Goal: Task Accomplishment & Management: Complete application form

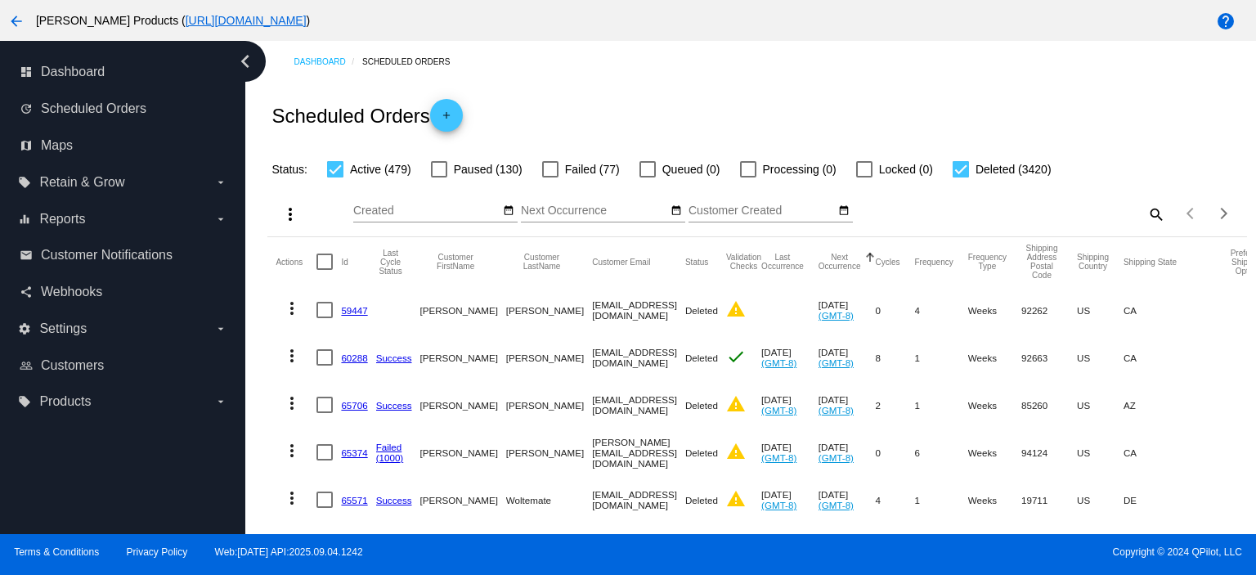
click at [1146, 211] on mat-icon "search" at bounding box center [1156, 213] width 20 height 25
click at [945, 211] on input "Search" at bounding box center [1044, 210] width 244 height 13
paste input "[EMAIL_ADDRESS][DOMAIN_NAME]"
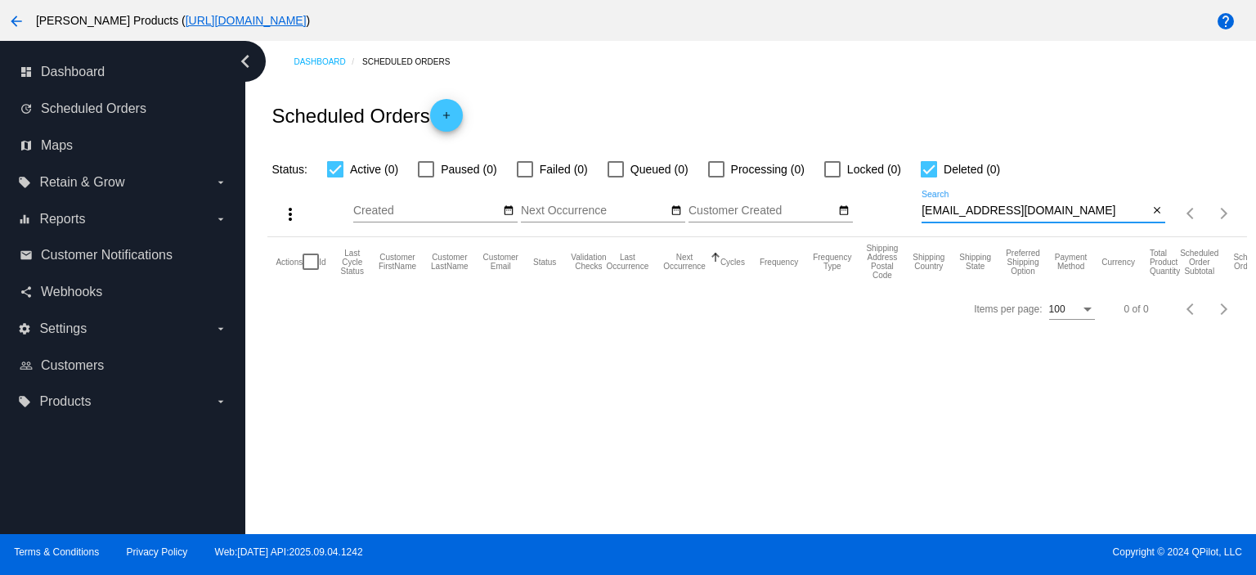
type input "[EMAIL_ADDRESS][DOMAIN_NAME]"
click at [451, 117] on mat-icon "add" at bounding box center [447, 120] width 20 height 20
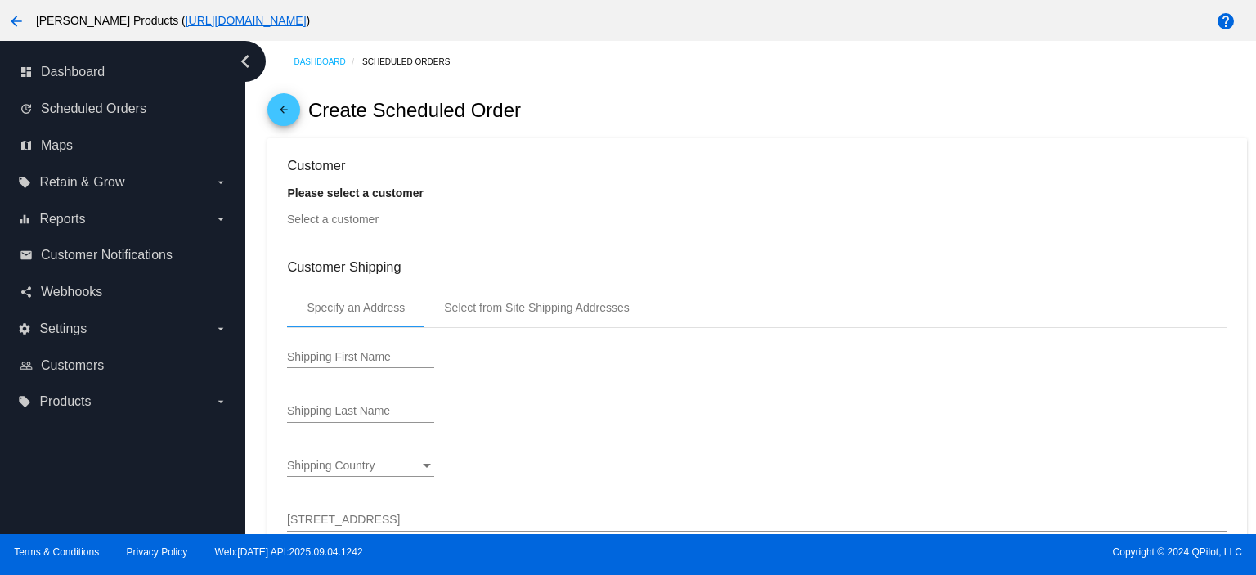
type input "[DATE]"
click at [389, 228] on div "Select a customer" at bounding box center [756, 216] width 939 height 32
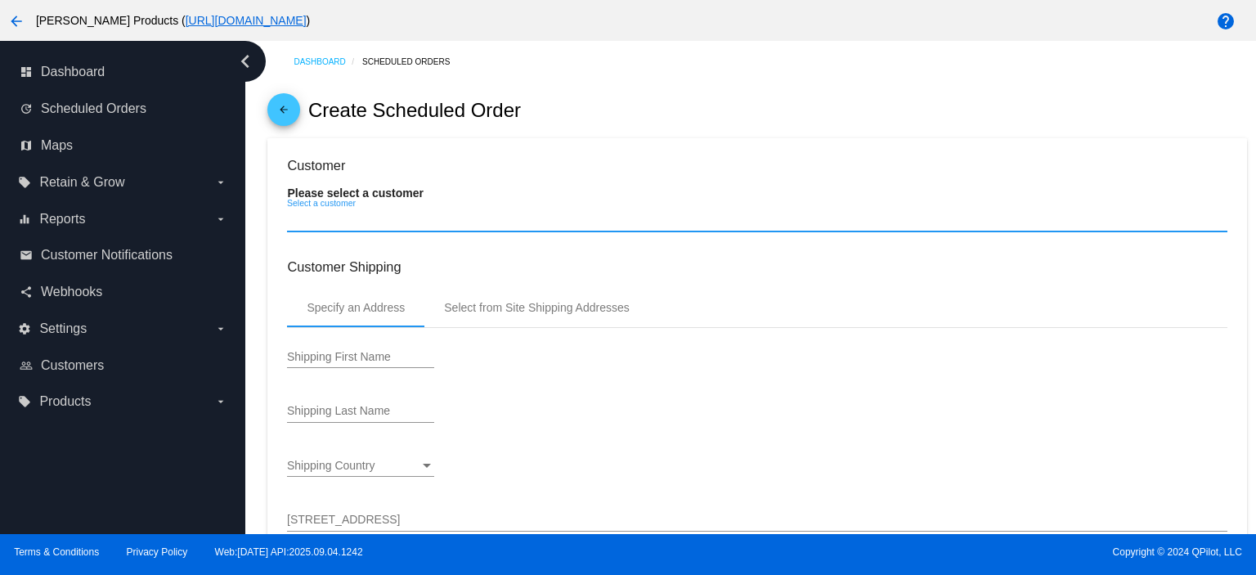
click at [389, 222] on input "Select a customer" at bounding box center [756, 219] width 939 height 13
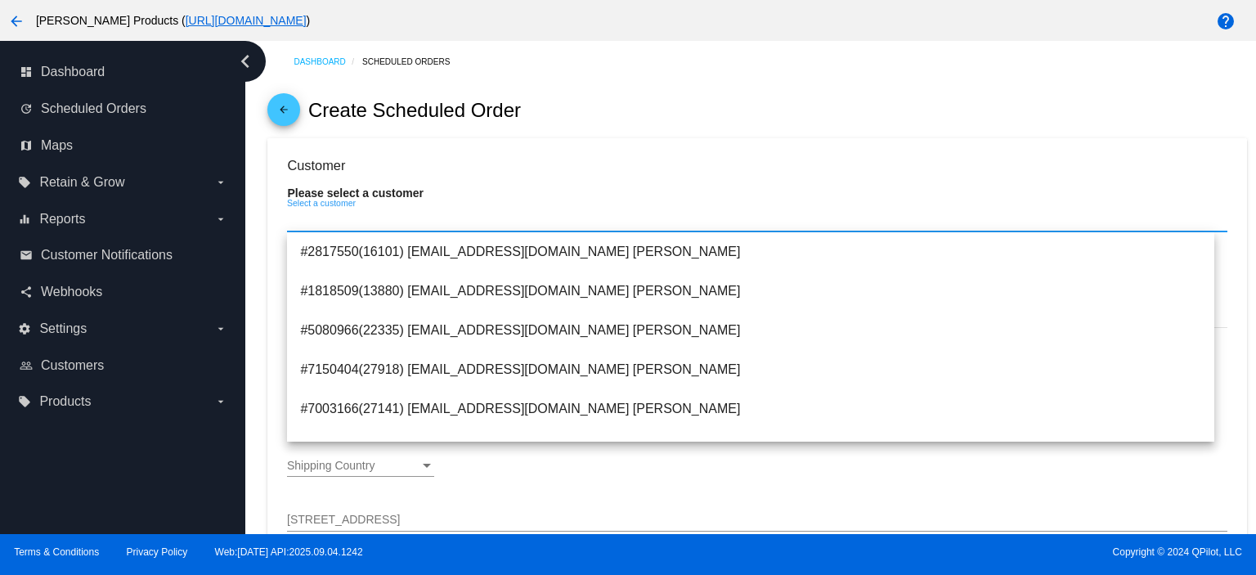
paste input "[EMAIL_ADDRESS][DOMAIN_NAME]"
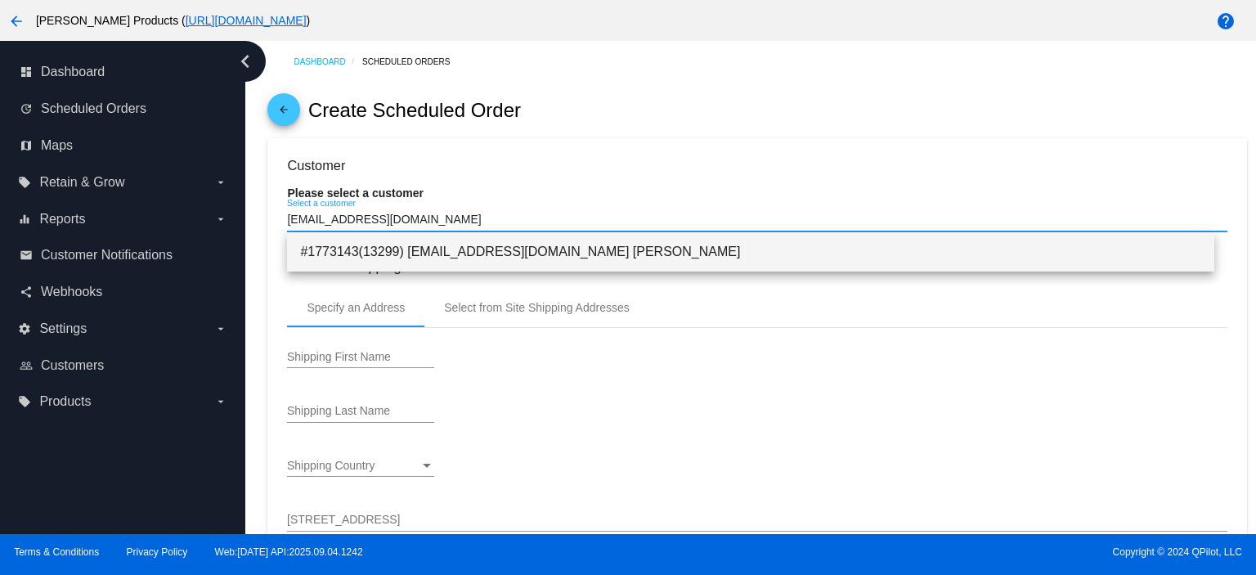
type input "[EMAIL_ADDRESS][DOMAIN_NAME]"
click at [500, 251] on span "#1773143(13299) [EMAIL_ADDRESS][DOMAIN_NAME] [PERSON_NAME]" at bounding box center [750, 251] width 901 height 39
type input "[PERSON_NAME]"
type input "[STREET_ADDRESS]"
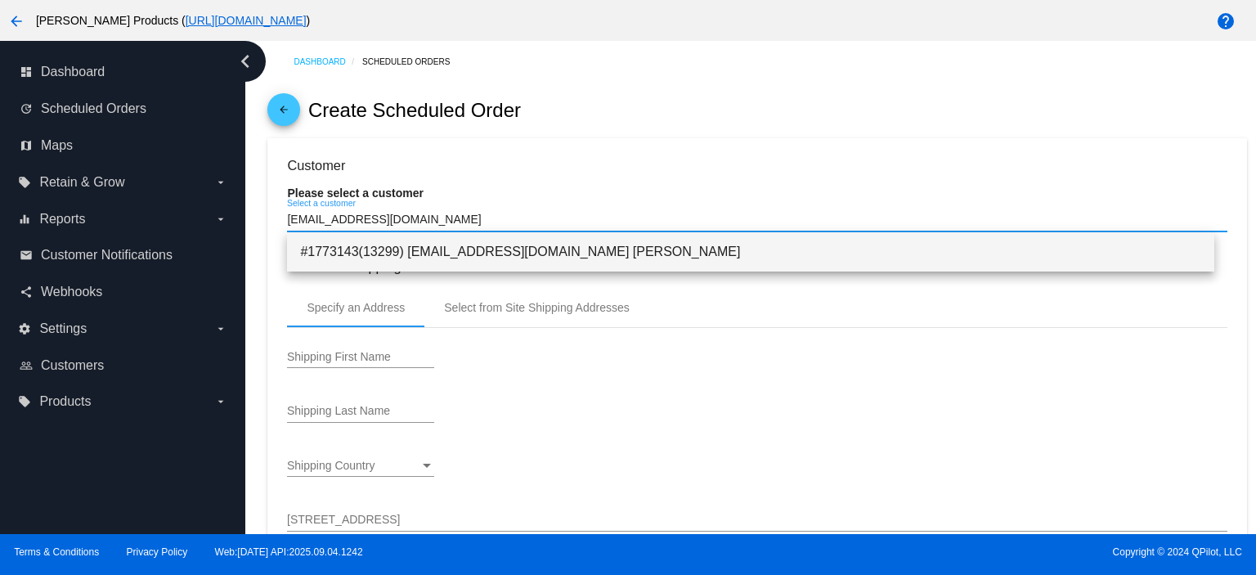
type input "[PERSON_NAME]"
type input "91010"
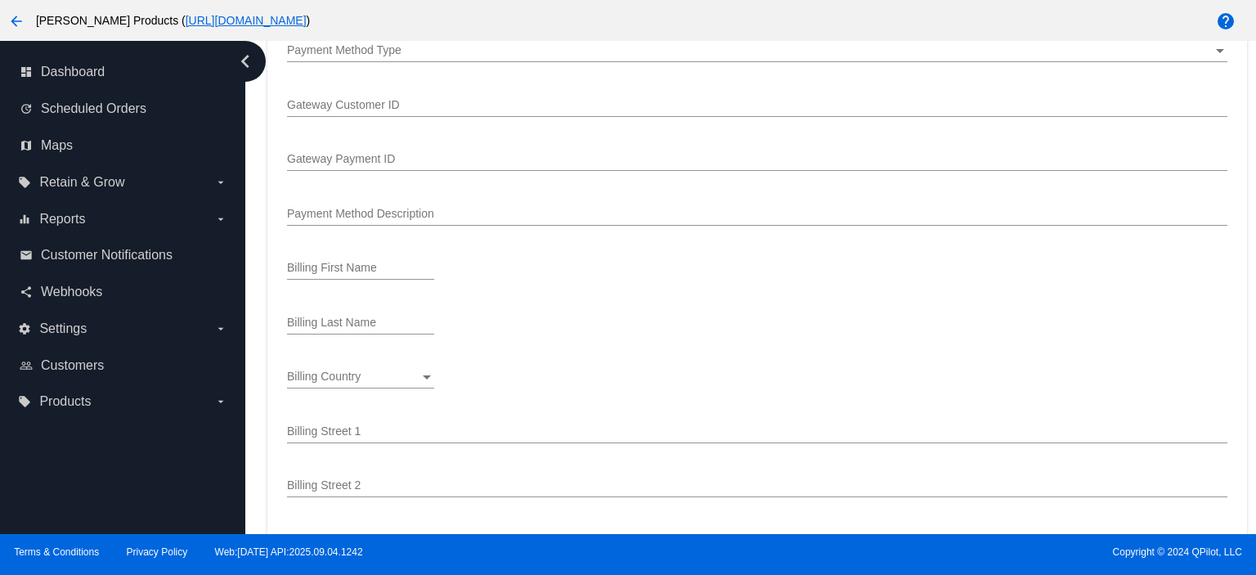
scroll to position [981, 0]
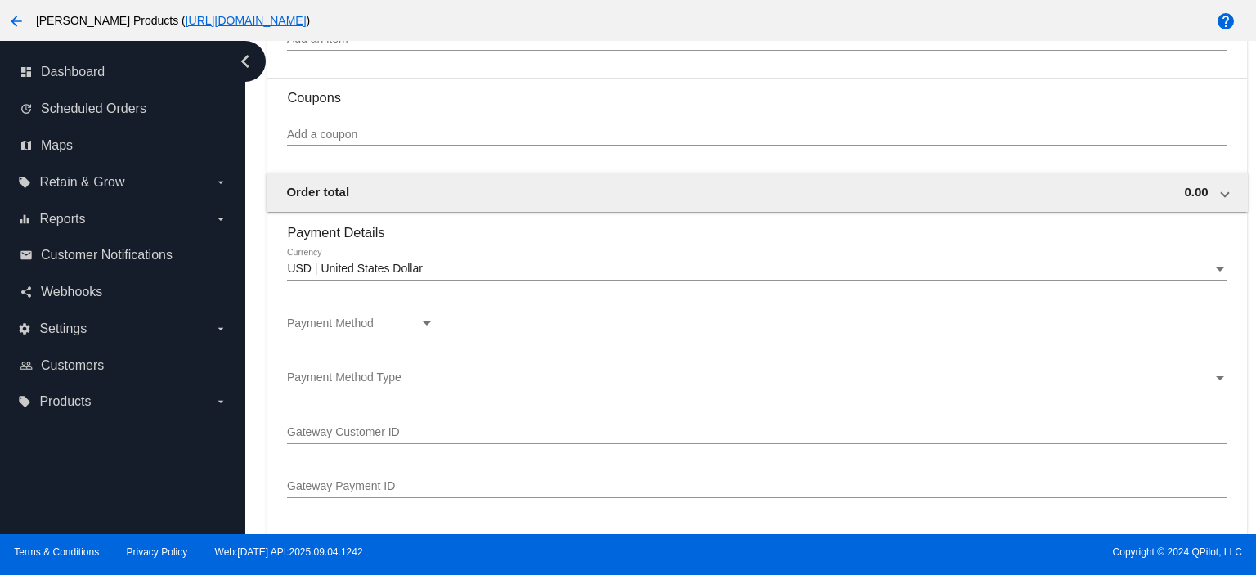
click at [366, 327] on span "Payment Method" at bounding box center [330, 322] width 87 height 13
click at [366, 326] on span "—Create New—" at bounding box center [360, 327] width 147 height 34
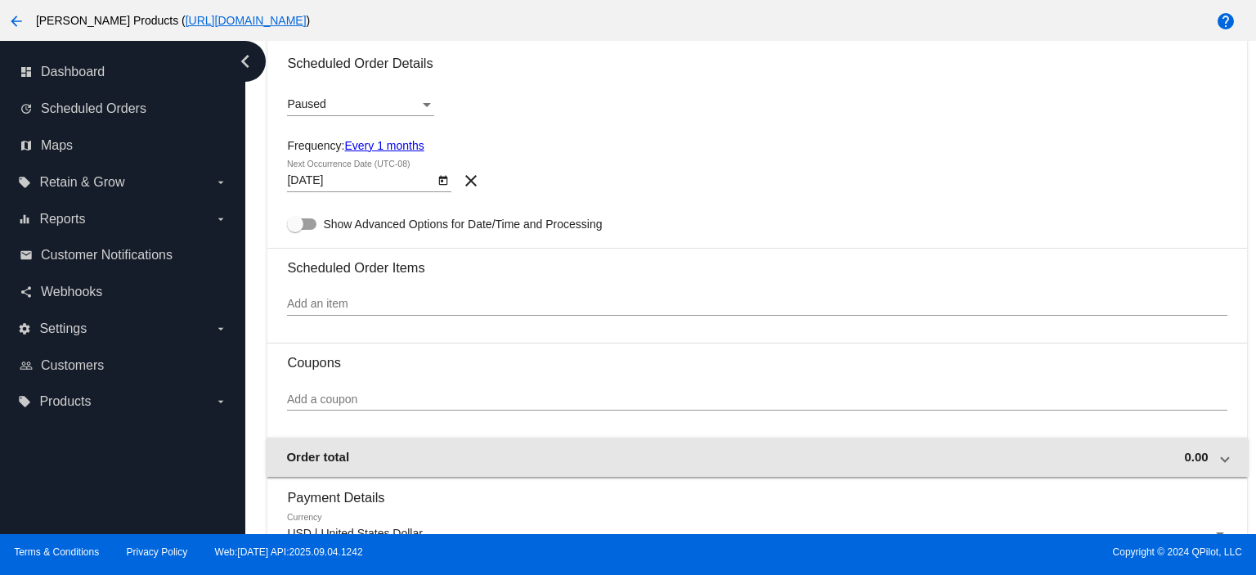
scroll to position [654, 0]
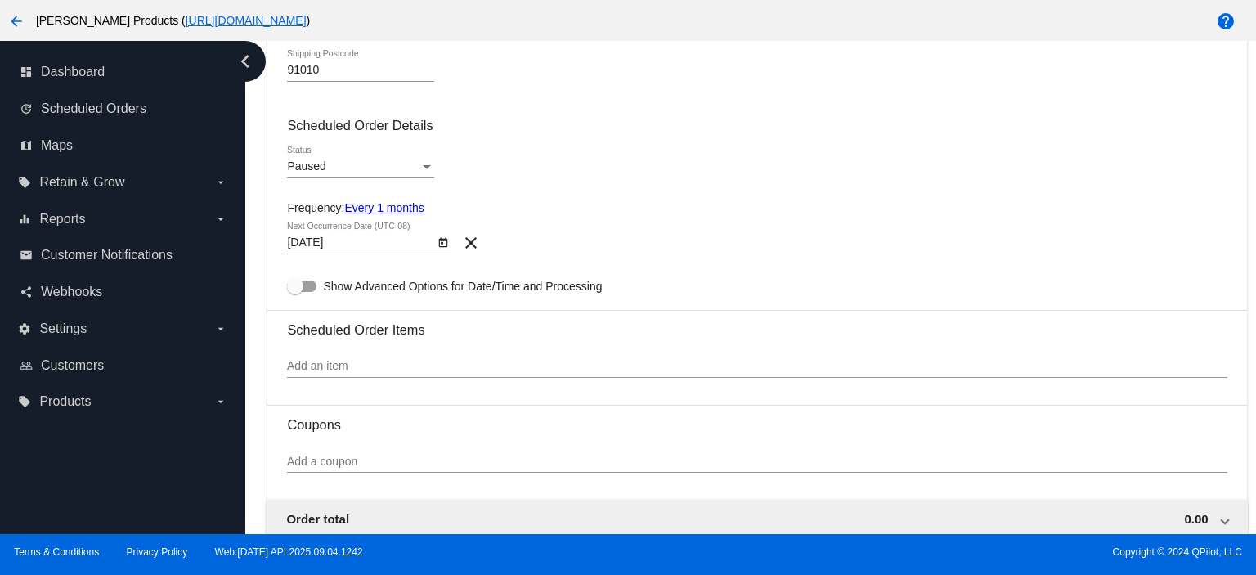
click at [326, 367] on input "Add an item" at bounding box center [756, 366] width 939 height 13
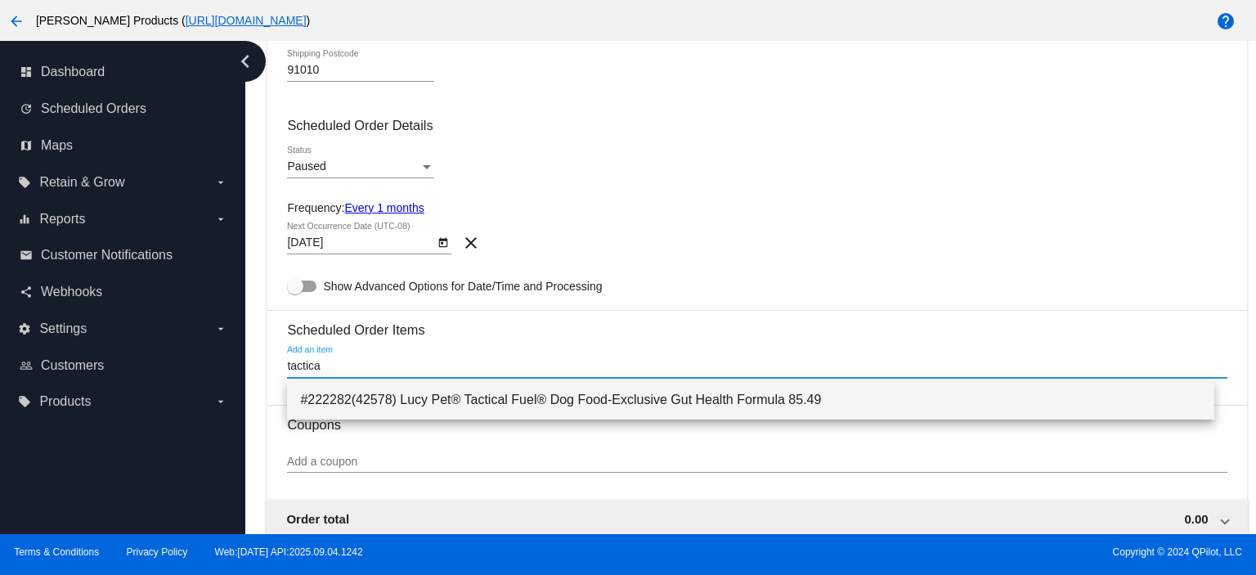
type input "tactica"
click at [494, 397] on span "#222282(42578) Lucy Pet® Tactical Fuel® Dog Food-Exclusive Gut Health Formula 8…" at bounding box center [750, 399] width 901 height 39
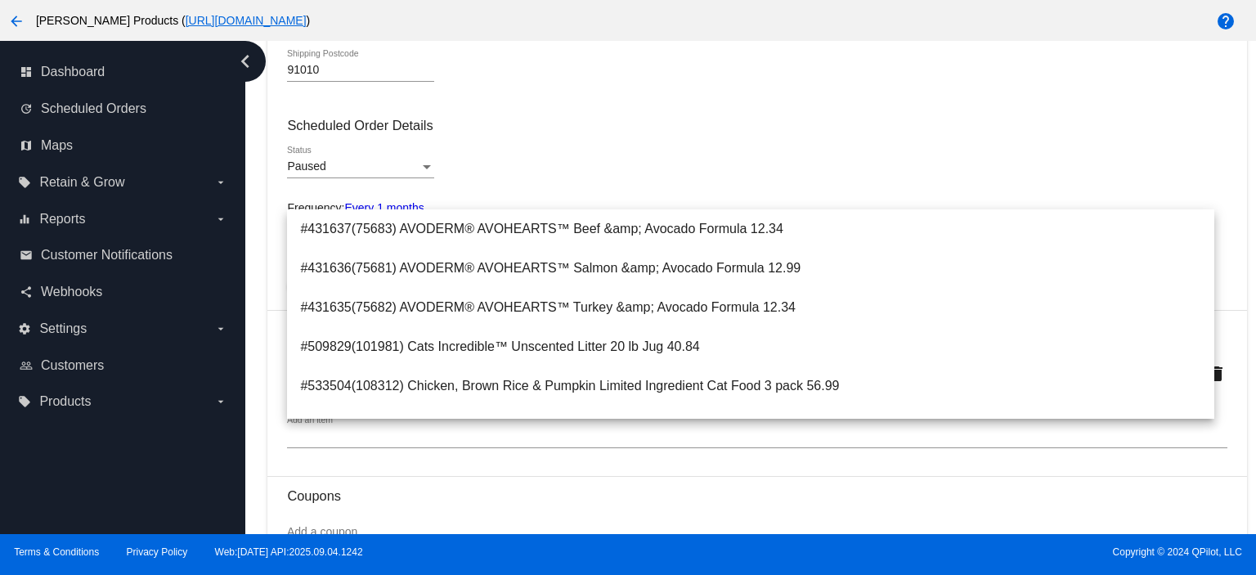
click at [670, 177] on div "Paused Status" at bounding box center [756, 169] width 939 height 47
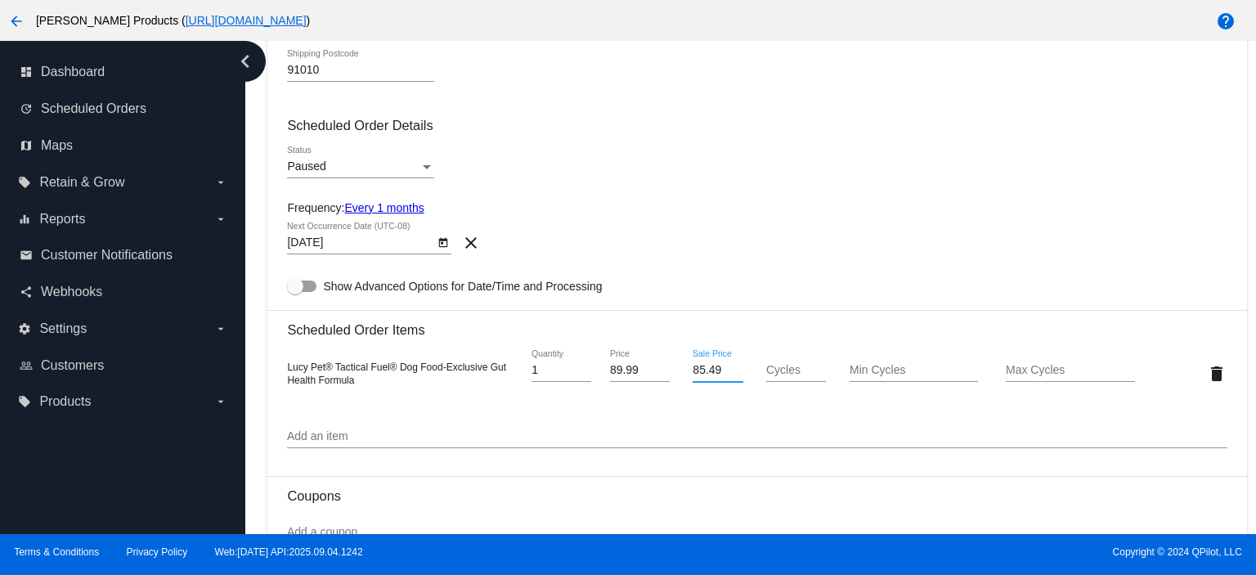
drag, startPoint x: 716, startPoint y: 375, endPoint x: 627, endPoint y: 377, distance: 89.1
click at [627, 377] on div "Lucy Pet® Tactical Fuel® Dog Food-Exclusive Gut Health Formula 1 Quantity 89.99…" at bounding box center [756, 373] width 939 height 47
type input "74.07"
click at [783, 376] on input "Cycles" at bounding box center [796, 370] width 60 height 13
type input "100"
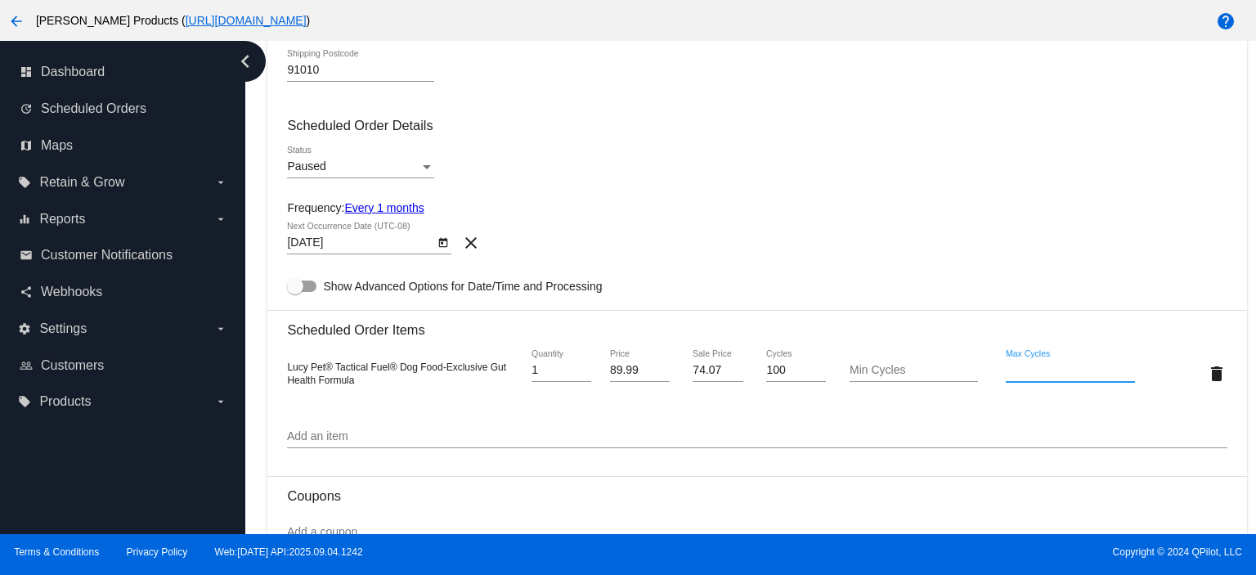
scroll to position [872, 0]
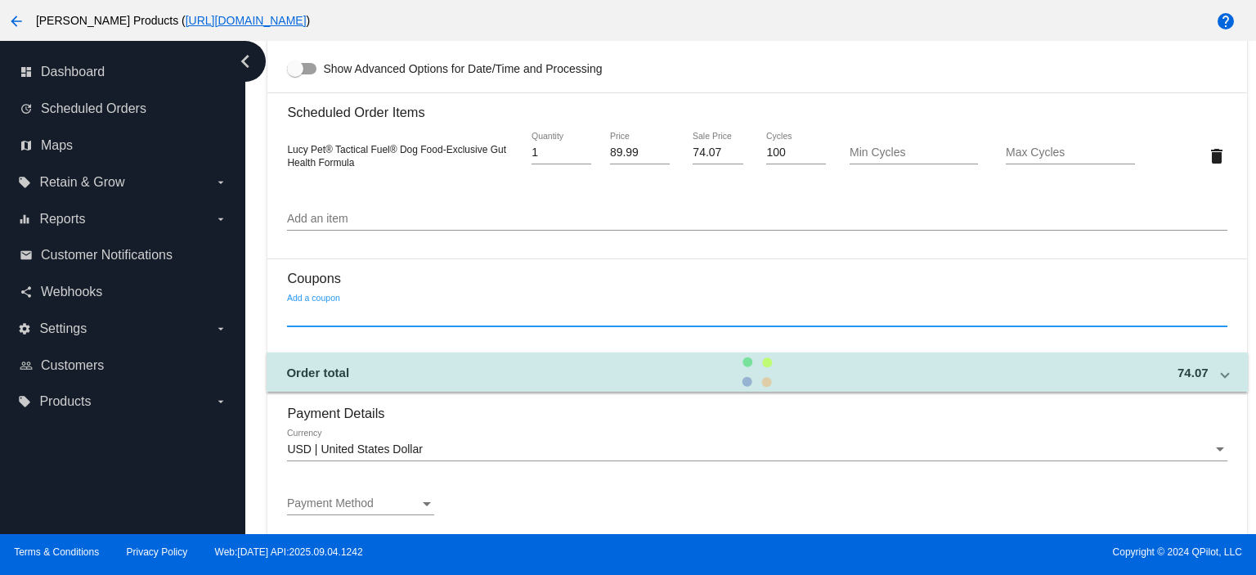
click at [330, 313] on input "Add a coupon" at bounding box center [756, 314] width 939 height 13
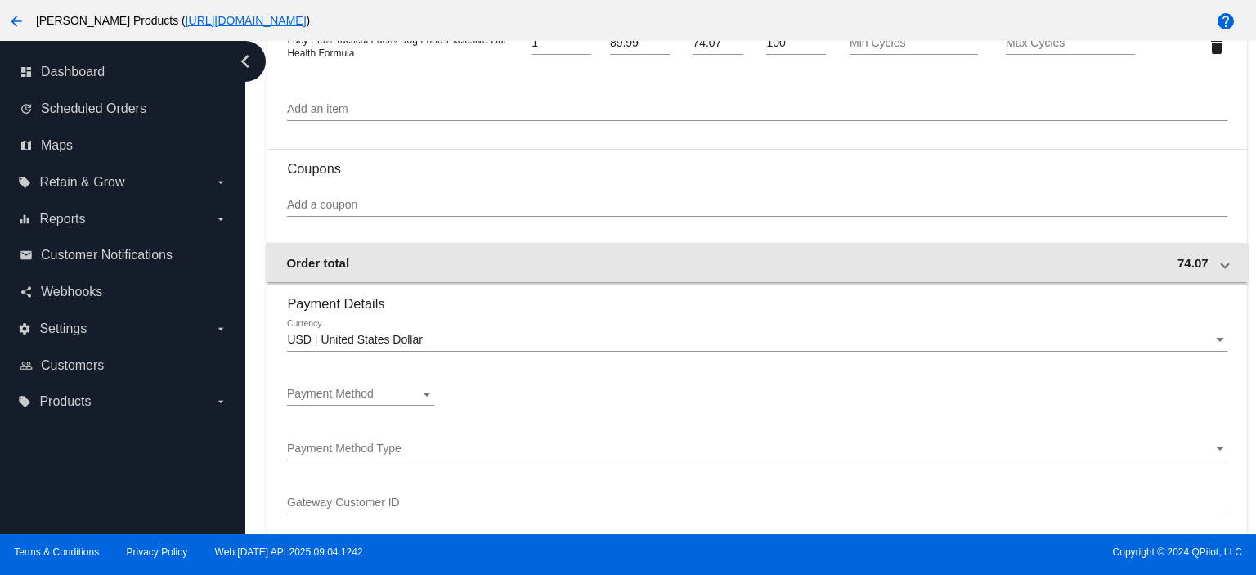
scroll to position [763, 0]
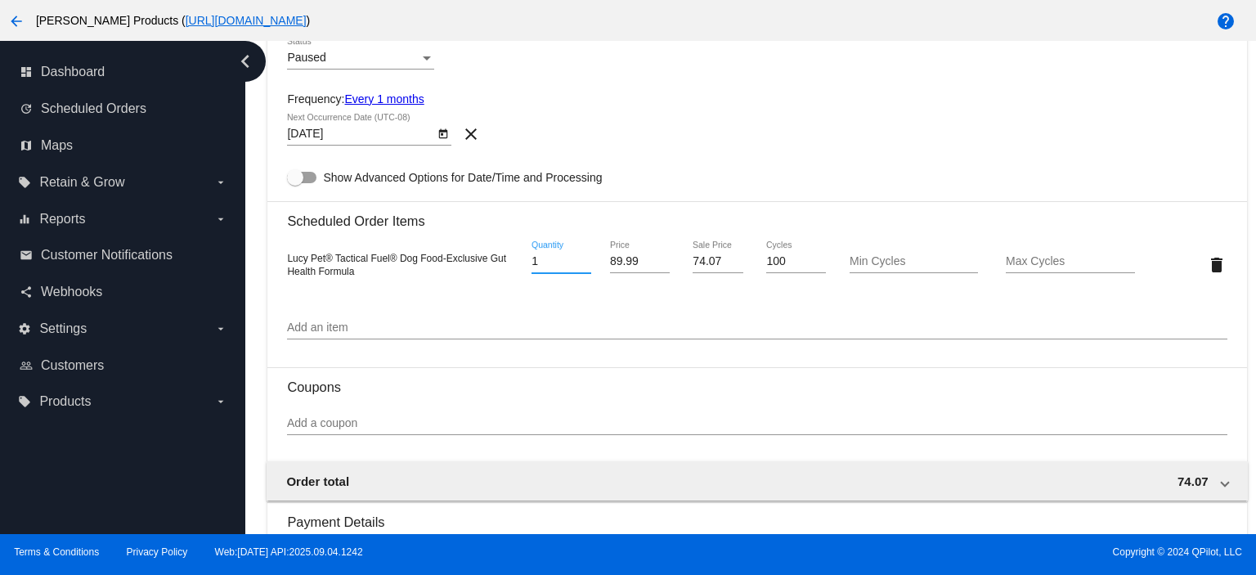
drag, startPoint x: 537, startPoint y: 263, endPoint x: 516, endPoint y: 267, distance: 21.5
click at [516, 266] on div "Lucy Pet® Tactical Fuel® Dog Food-Exclusive Gut Health Formula 1 Quantity 89.99…" at bounding box center [756, 264] width 939 height 47
type input "2"
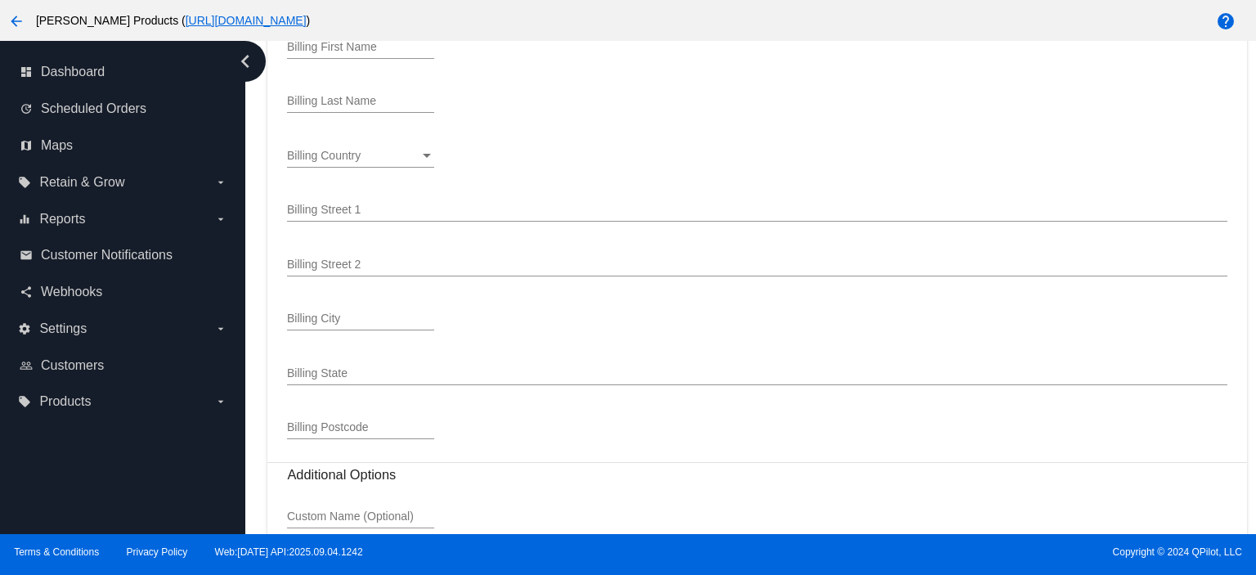
scroll to position [1737, 0]
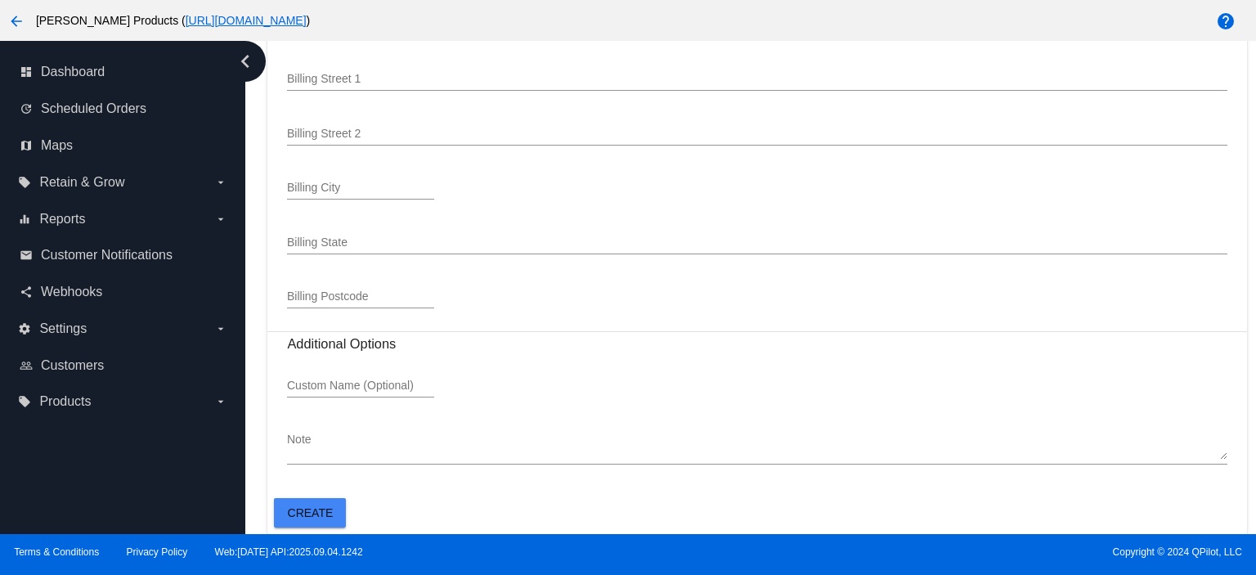
click at [304, 509] on span "Create" at bounding box center [311, 512] width 46 height 13
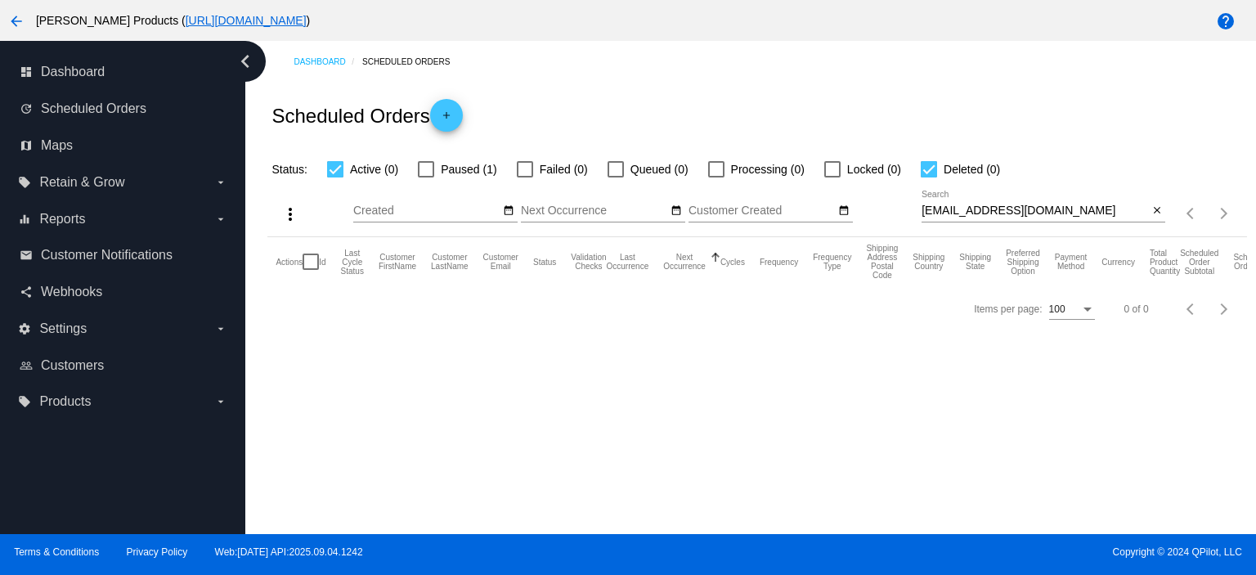
click at [423, 168] on div at bounding box center [426, 169] width 16 height 16
click at [425, 177] on input "Paused (1)" at bounding box center [425, 177] width 1 height 1
checkbox input "true"
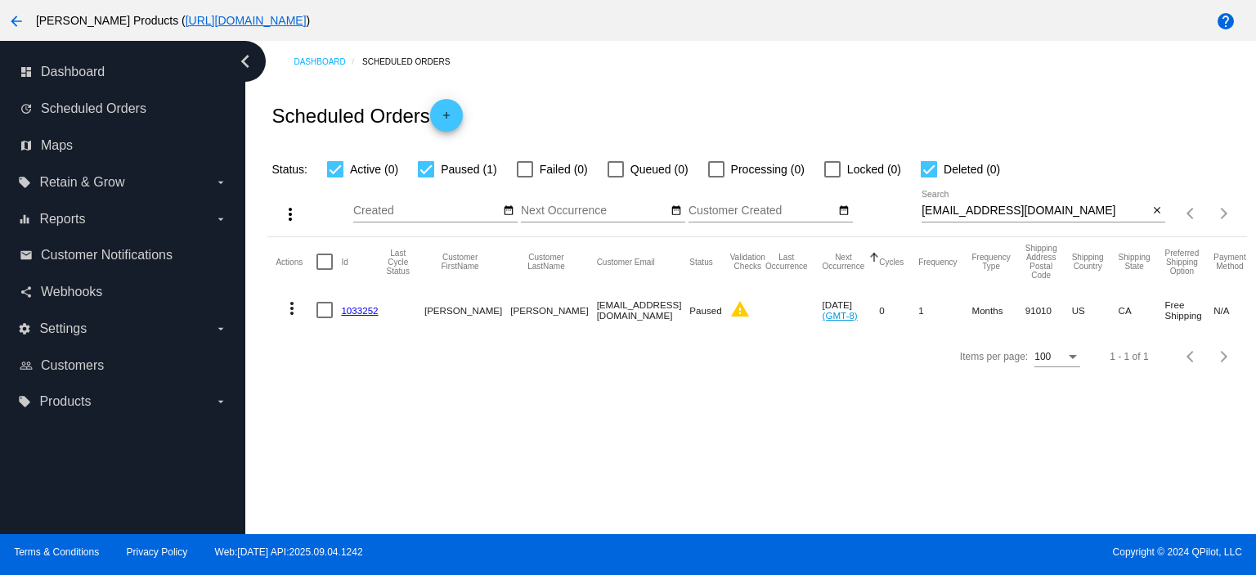
click at [361, 305] on link "1033252" at bounding box center [359, 310] width 37 height 11
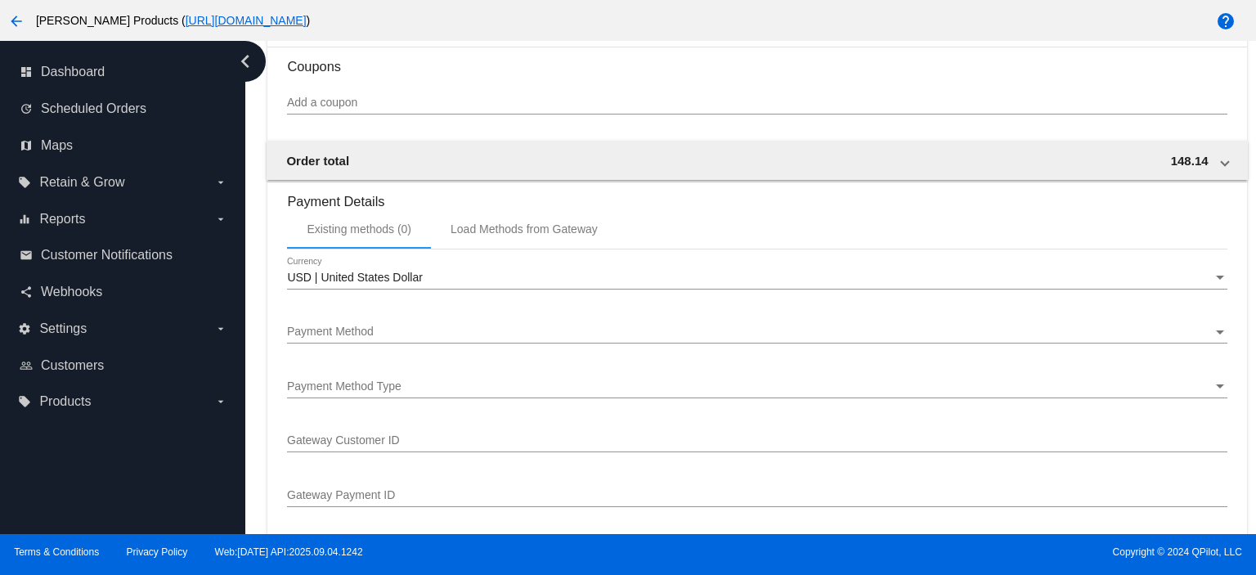
scroll to position [1417, 0]
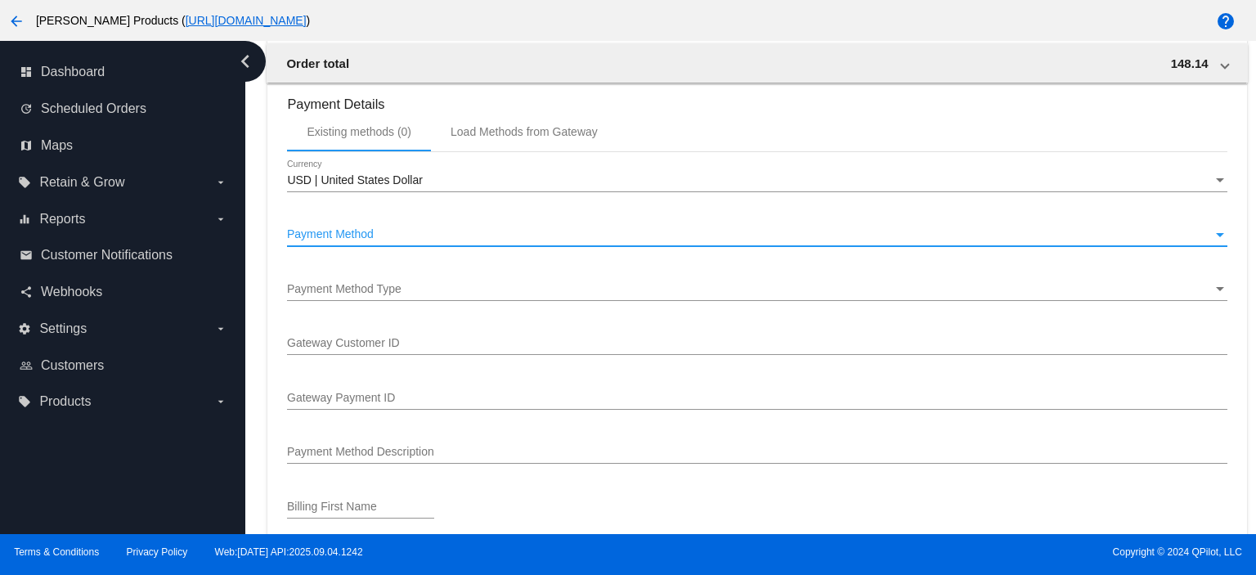
click at [380, 234] on div "Payment Method" at bounding box center [749, 234] width 925 height 13
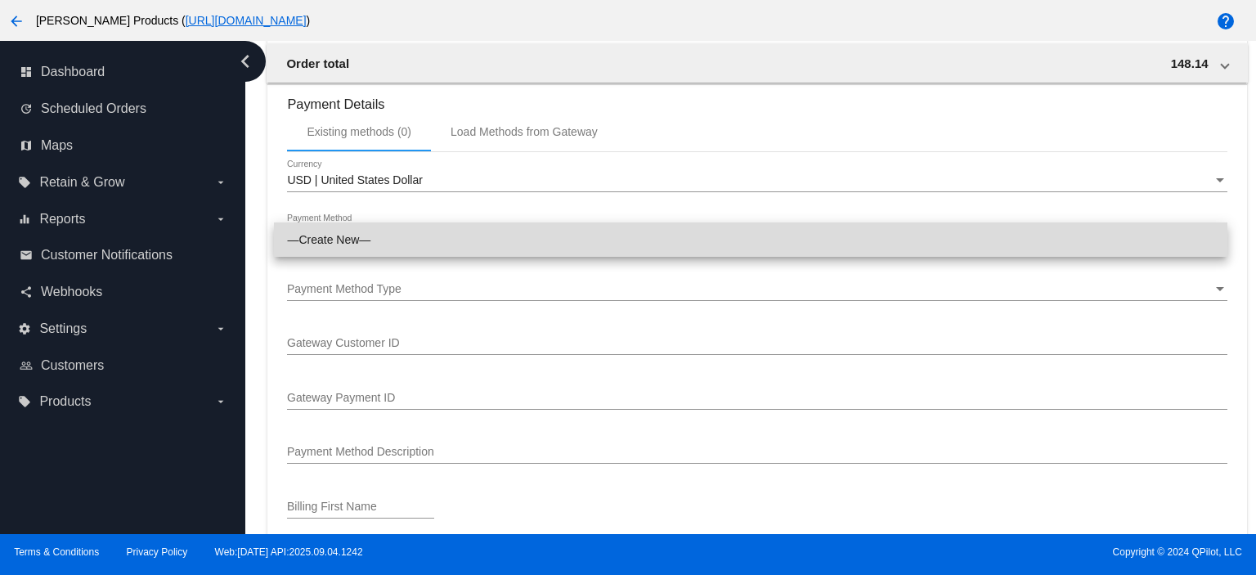
click at [380, 234] on span "—Create New—" at bounding box center [750, 239] width 927 height 34
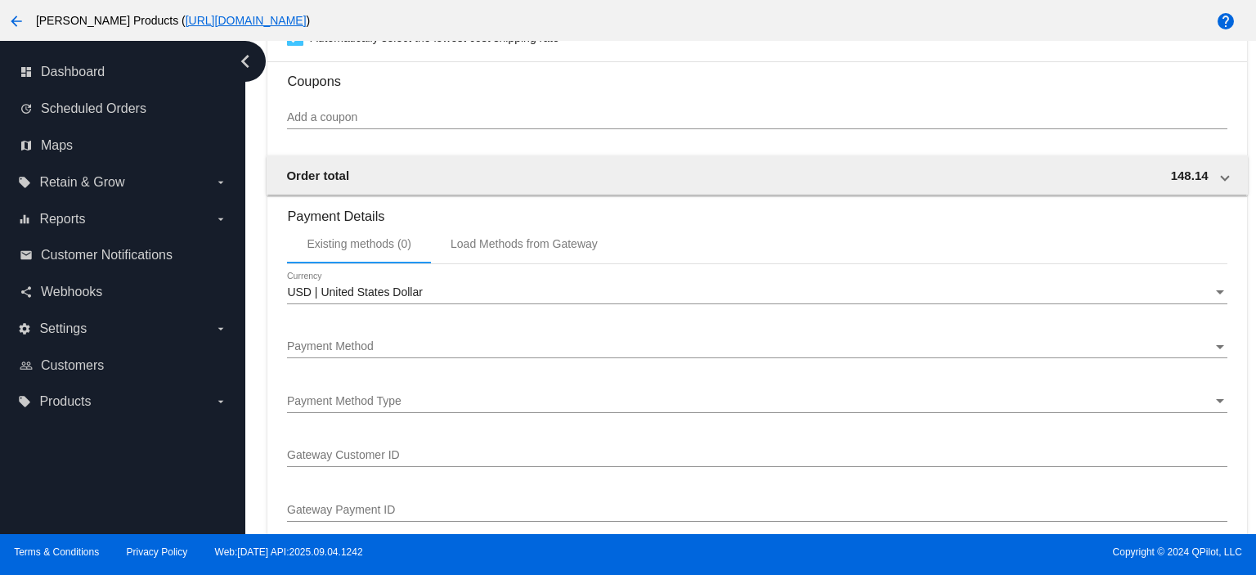
scroll to position [1308, 0]
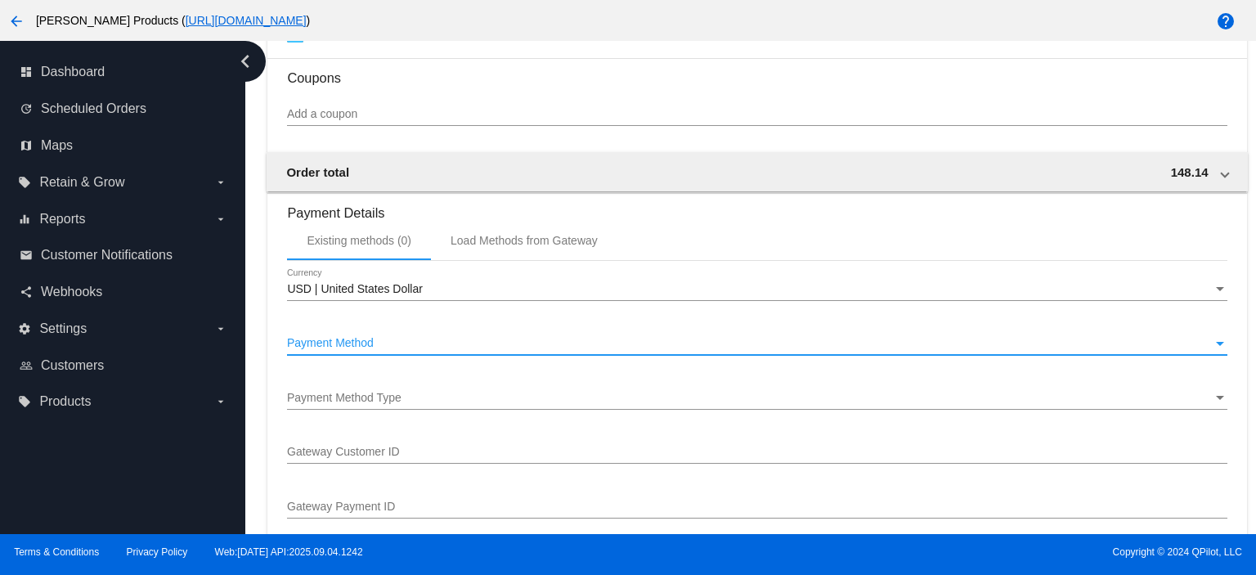
click at [358, 345] on span "Payment Method" at bounding box center [330, 342] width 87 height 13
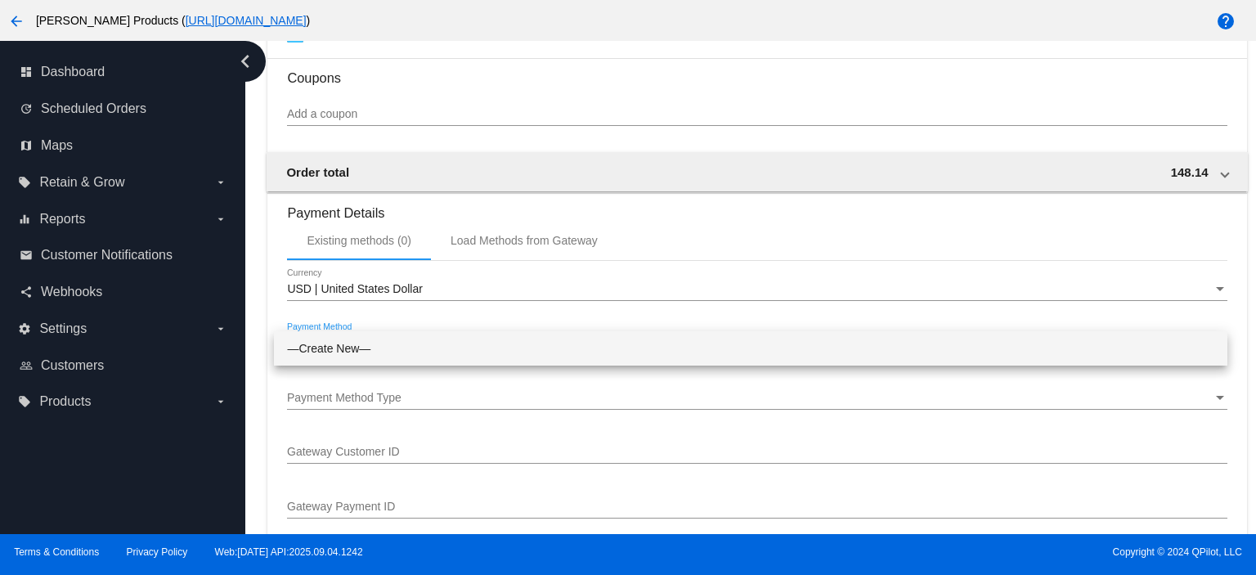
click at [358, 345] on span "—Create New—" at bounding box center [750, 348] width 927 height 34
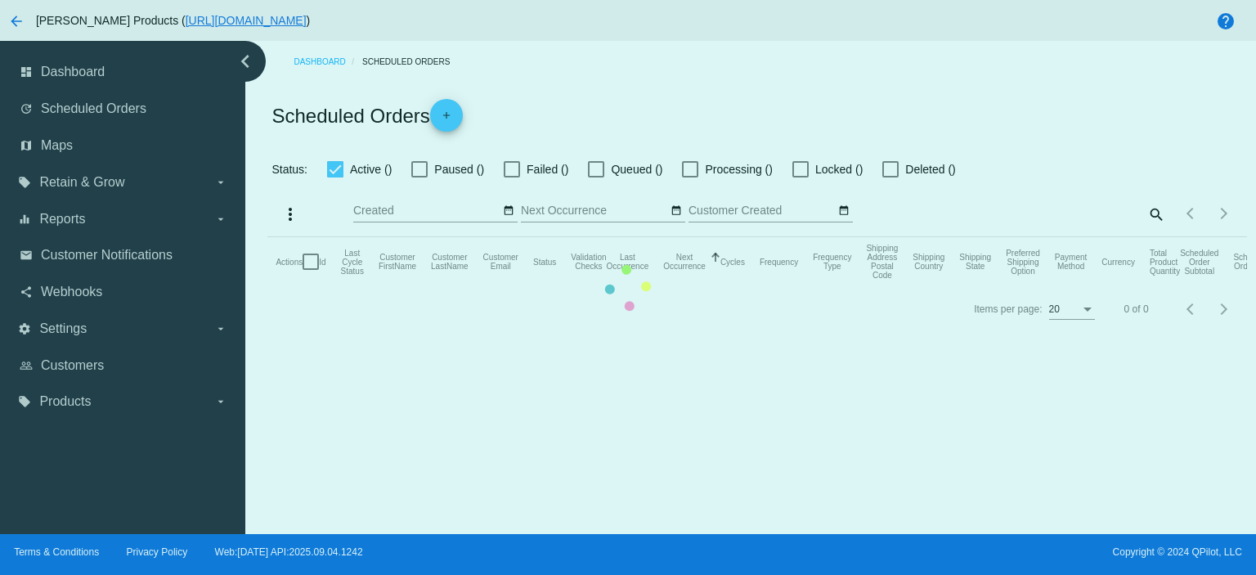
checkbox input "true"
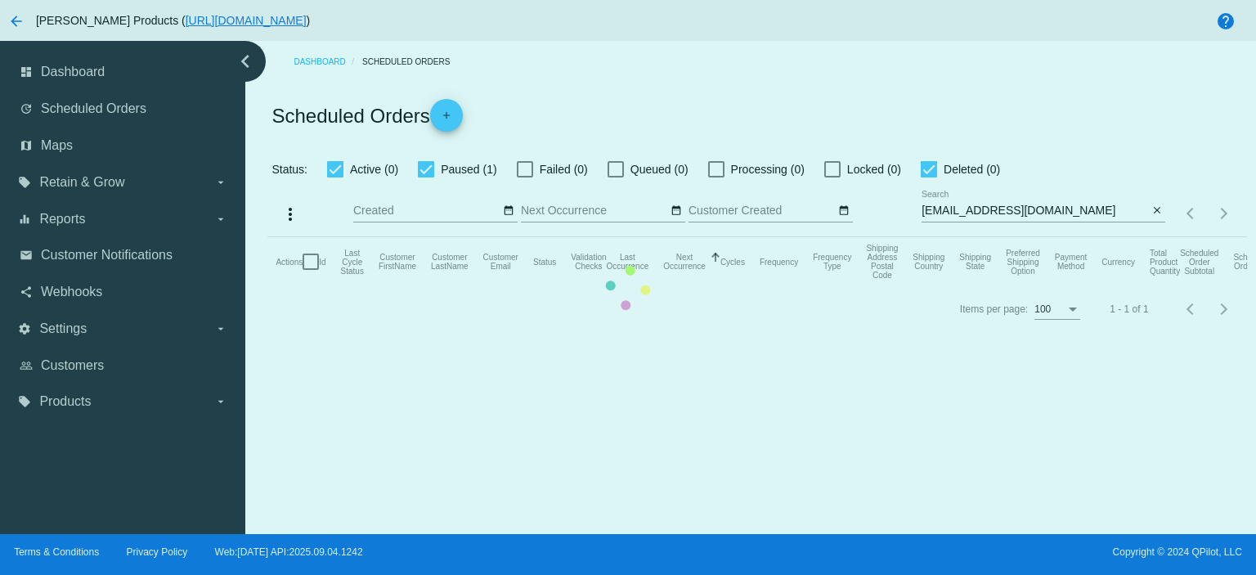
click at [1157, 237] on mat-table "Actions Id Last Cycle Status Customer FirstName Customer LastName Customer Emai…" at bounding box center [756, 261] width 979 height 49
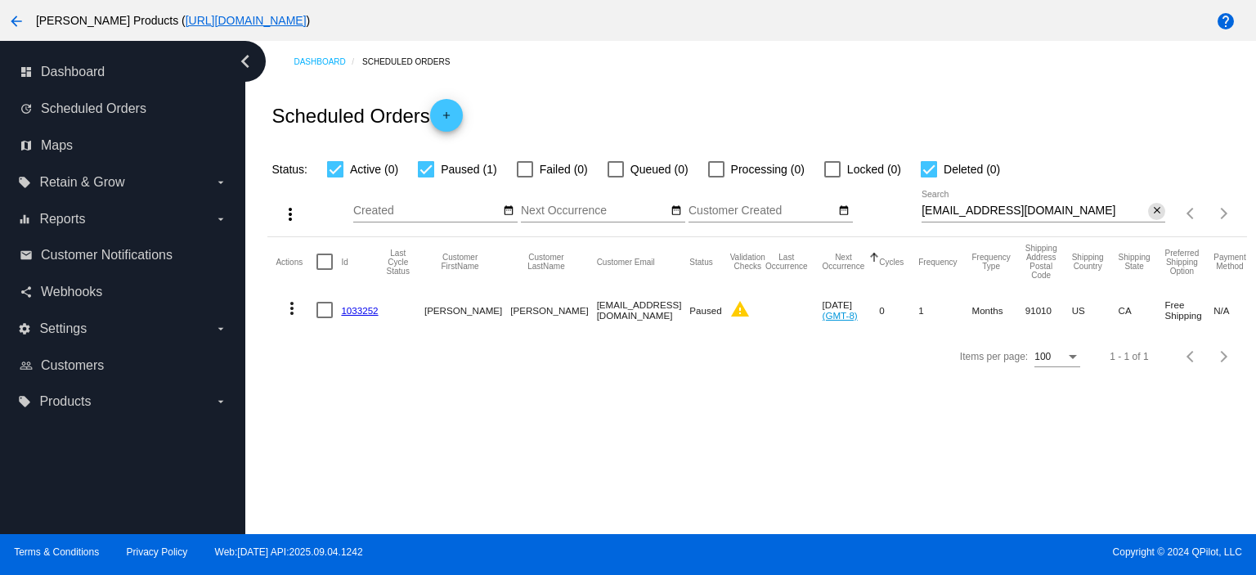
click at [1156, 212] on mat-icon "close" at bounding box center [1156, 210] width 11 height 13
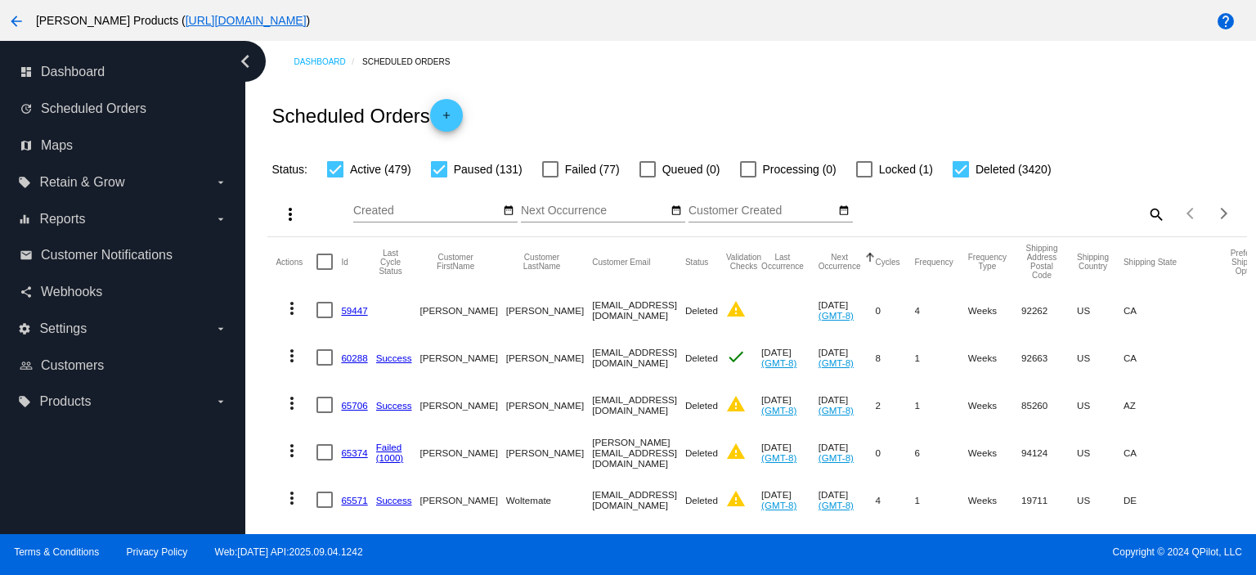
click at [1146, 214] on mat-icon "search" at bounding box center [1156, 213] width 20 height 25
click at [980, 209] on input "Search" at bounding box center [1044, 210] width 244 height 13
paste input "[EMAIL_ADDRESS][DOMAIN_NAME]"
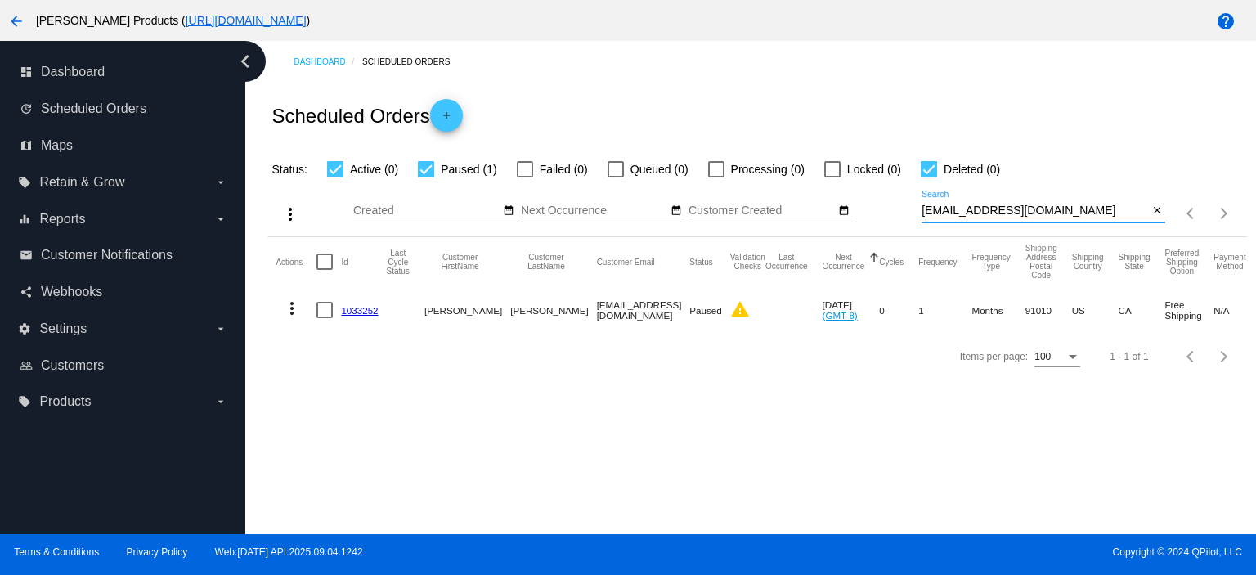
type input "[EMAIL_ADDRESS][DOMAIN_NAME]"
click at [347, 310] on link "1033252" at bounding box center [359, 310] width 37 height 11
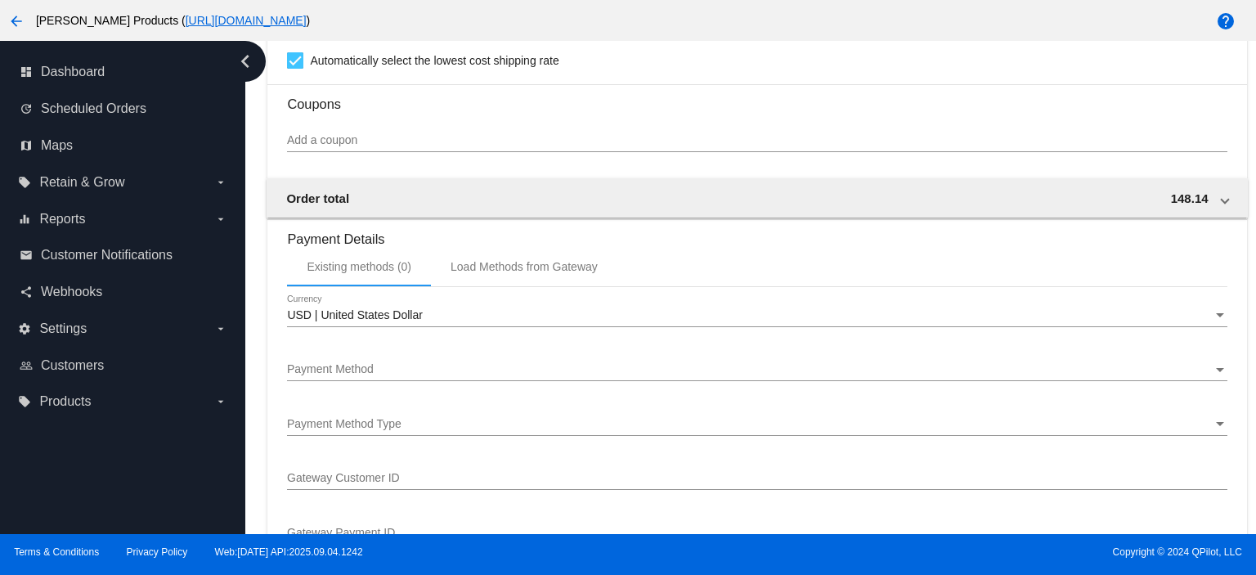
scroll to position [1308, 0]
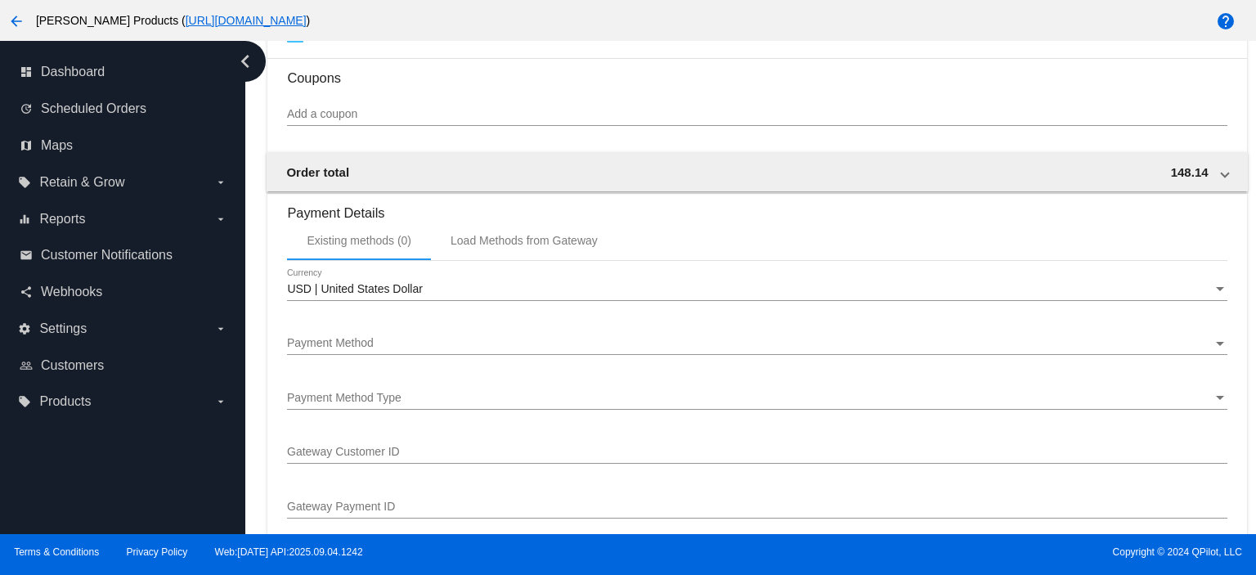
click at [373, 316] on div "USD | United States Dollar Currency" at bounding box center [756, 292] width 939 height 47
click at [367, 338] on div "Payment Method Payment Method" at bounding box center [756, 339] width 939 height 32
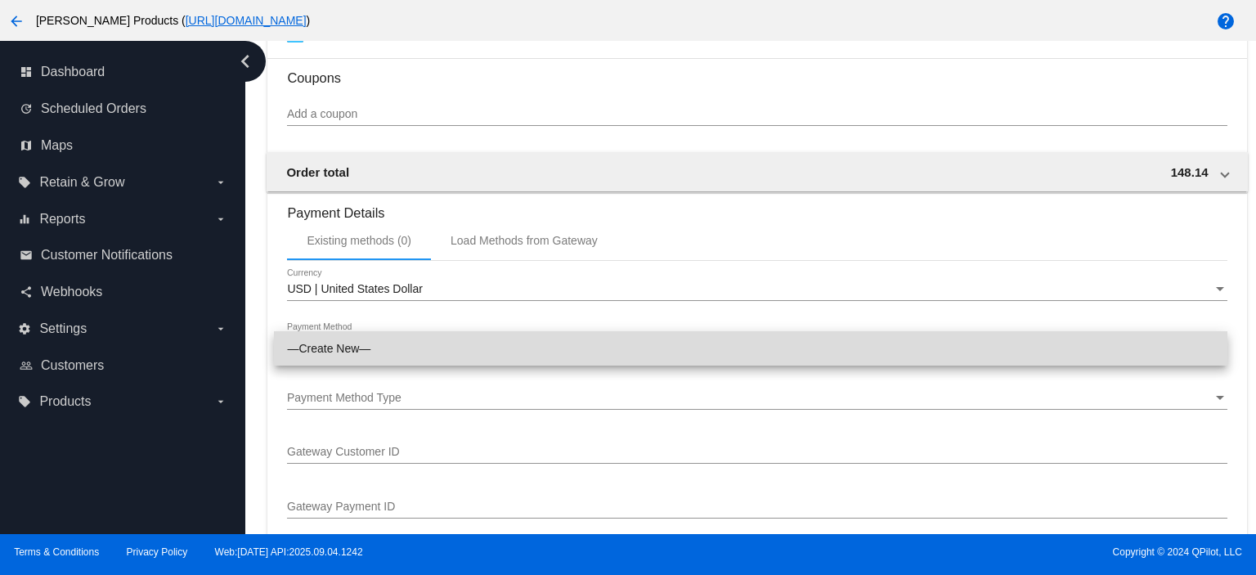
click at [367, 338] on span "—Create New—" at bounding box center [750, 348] width 927 height 34
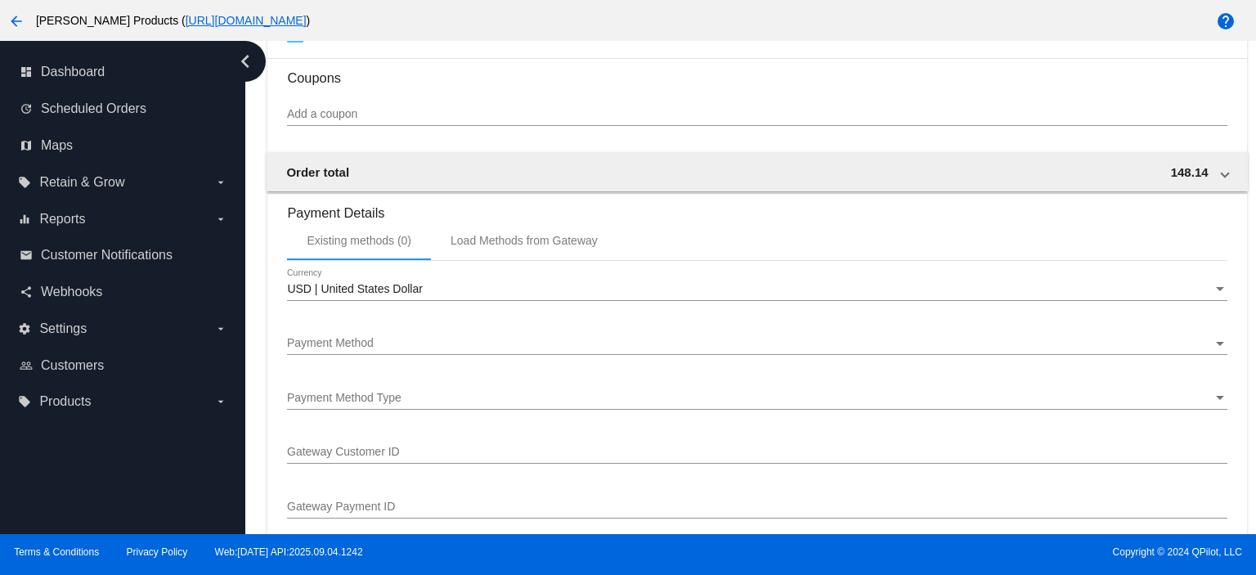
click at [387, 395] on div "Payment Method Type Payment Method Type" at bounding box center [756, 394] width 939 height 32
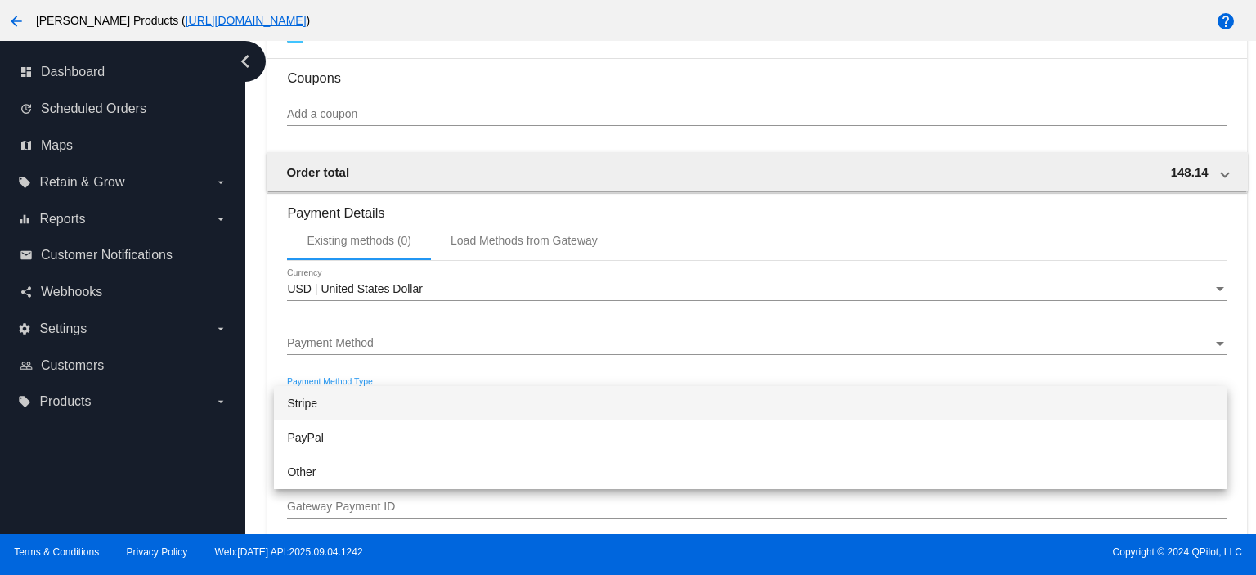
click at [387, 395] on span "Stripe" at bounding box center [750, 403] width 927 height 34
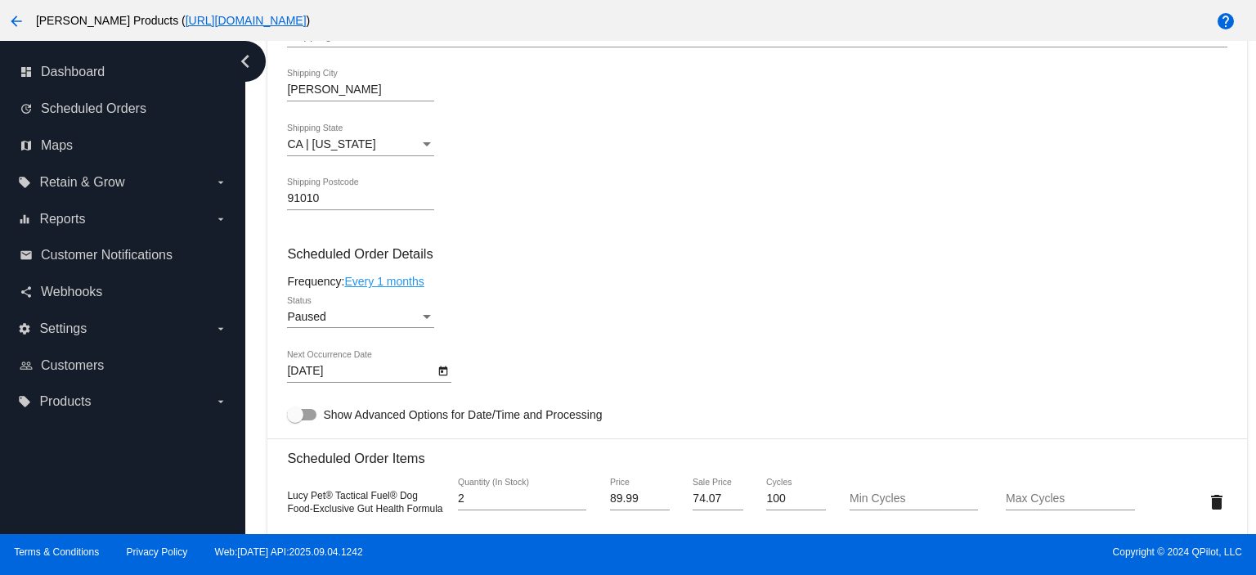
scroll to position [654, 0]
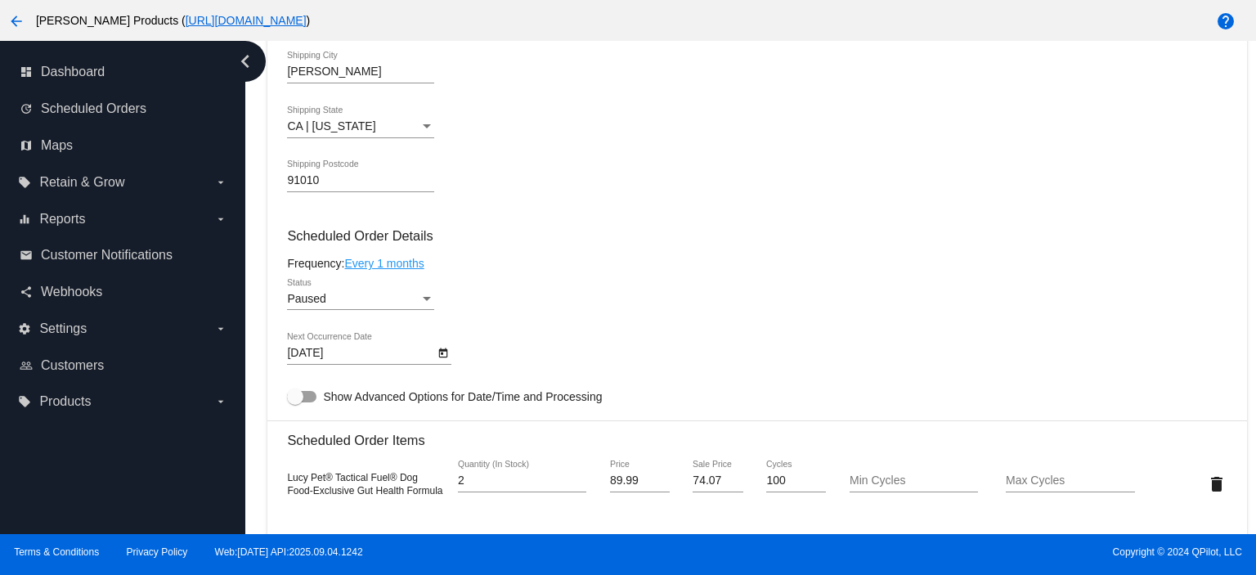
click at [317, 305] on span "Paused" at bounding box center [306, 298] width 38 height 13
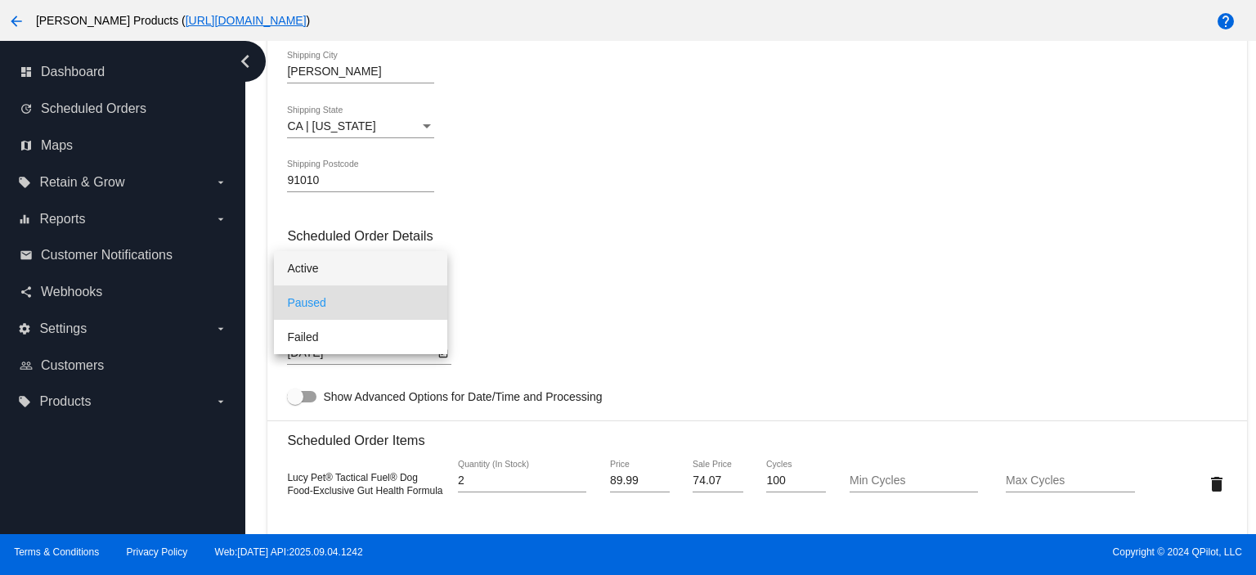
click at [330, 261] on span "Active" at bounding box center [360, 268] width 147 height 34
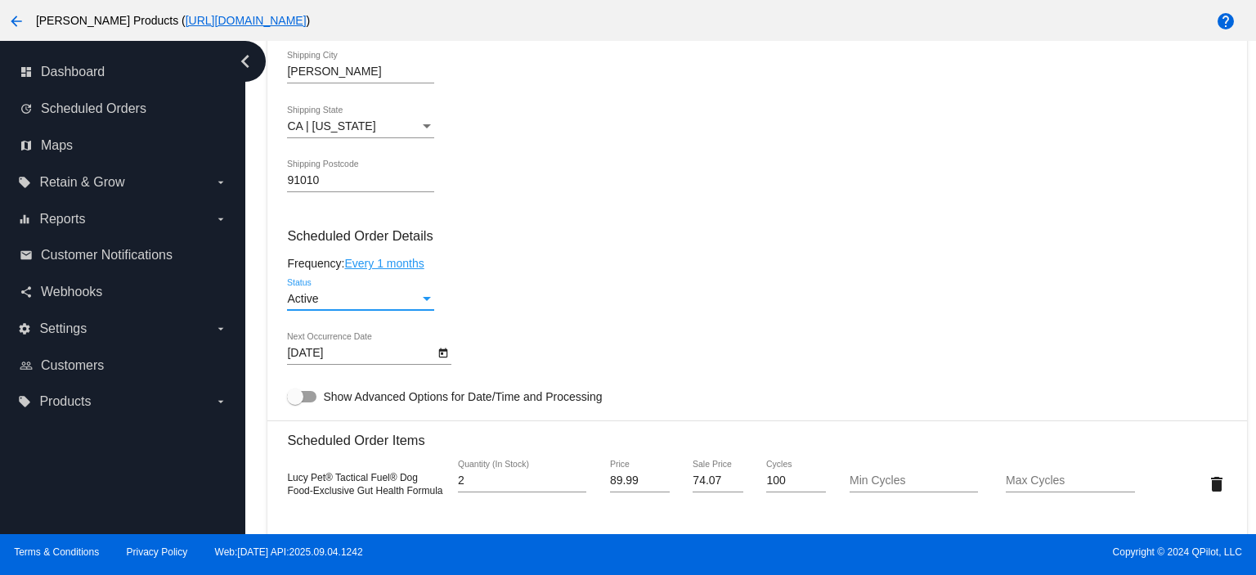
click at [379, 267] on link "Every 1 months" at bounding box center [383, 263] width 79 height 13
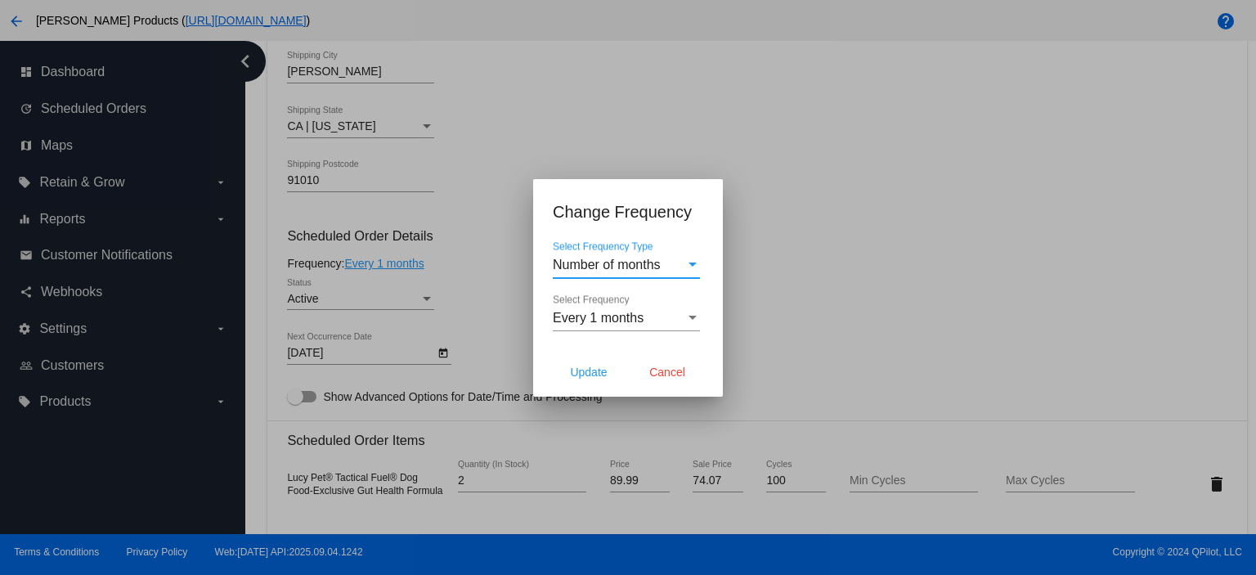
click at [632, 271] on span "Number of months" at bounding box center [607, 265] width 108 height 14
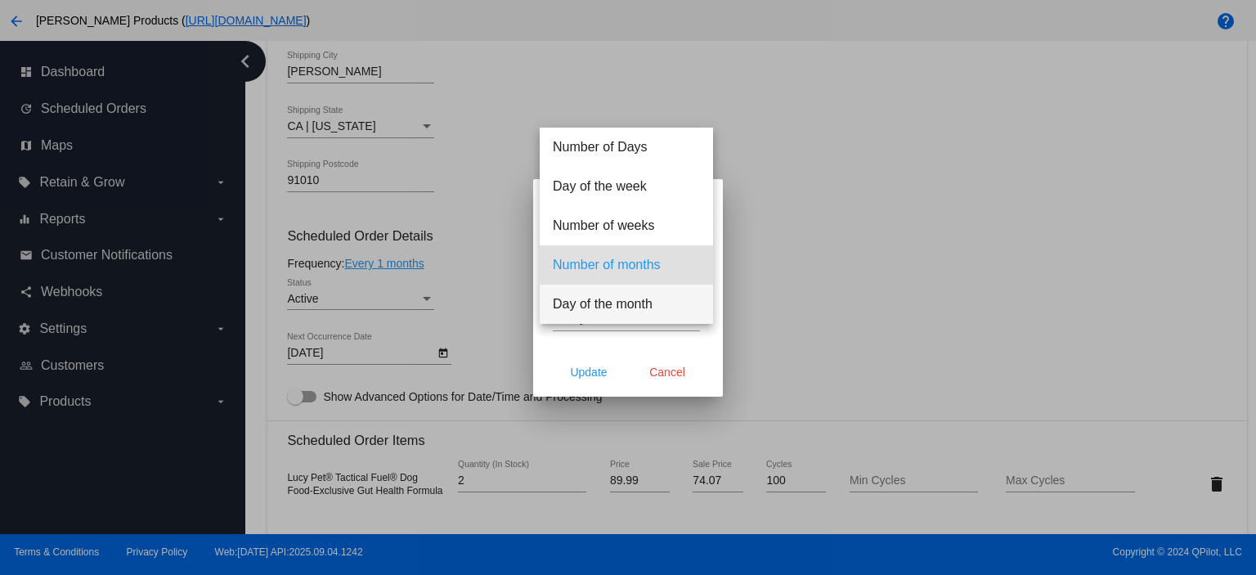
click at [618, 303] on span "Day of the month" at bounding box center [626, 304] width 147 height 39
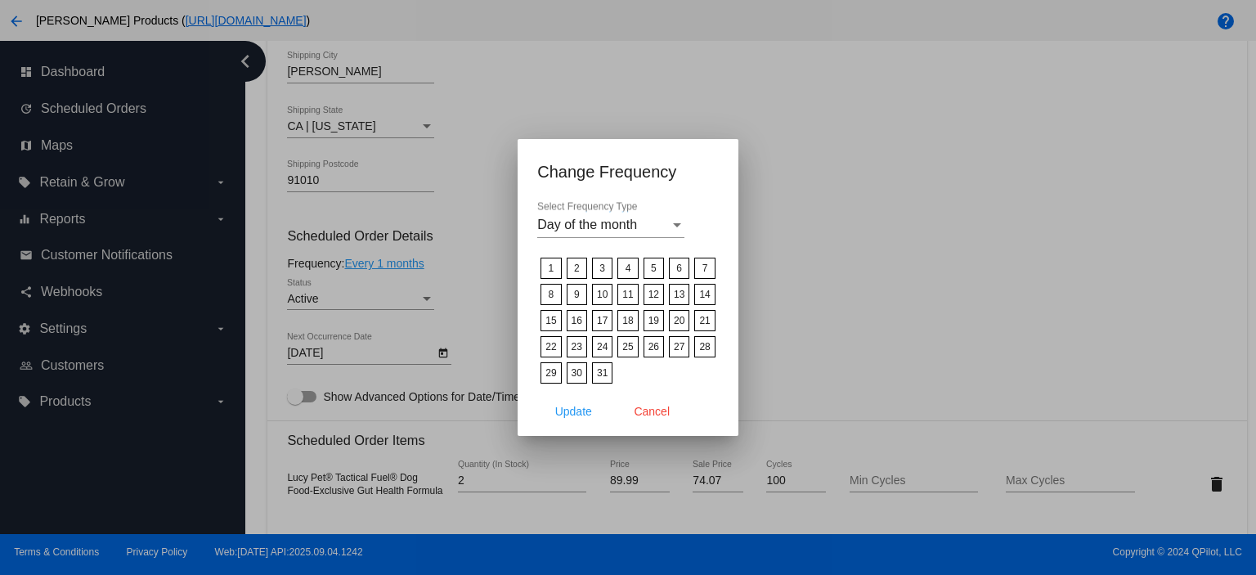
click at [553, 320] on label "15" at bounding box center [550, 320] width 20 height 21
click at [0, 0] on input "15" at bounding box center [0, 0] width 0 height 0
click at [586, 405] on span "Update" at bounding box center [573, 411] width 37 height 13
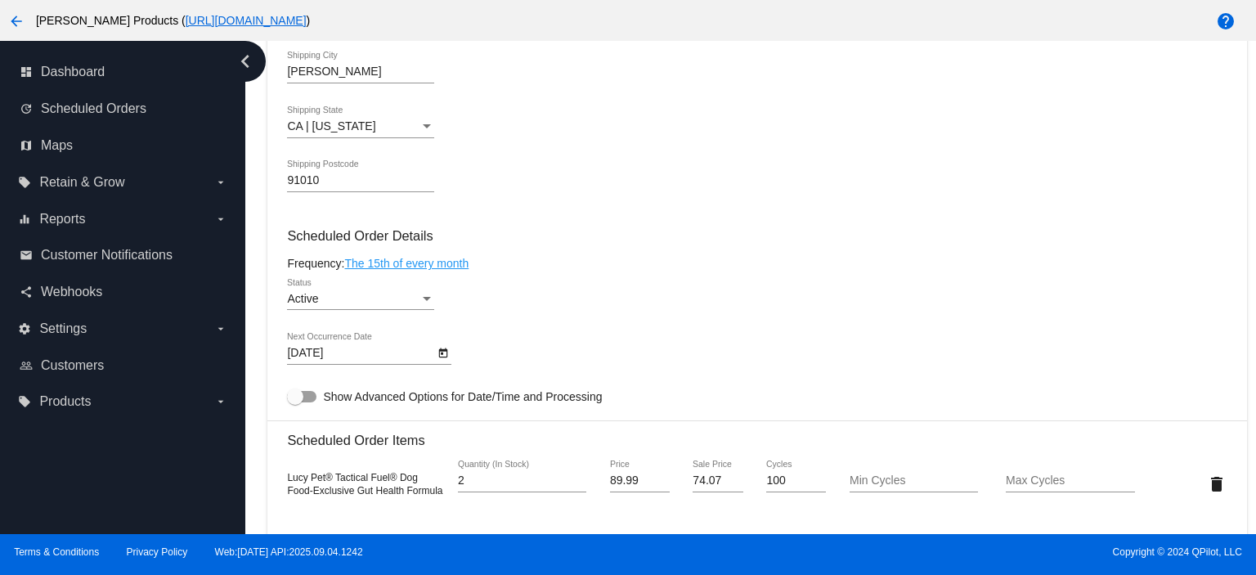
type input "[DATE]"
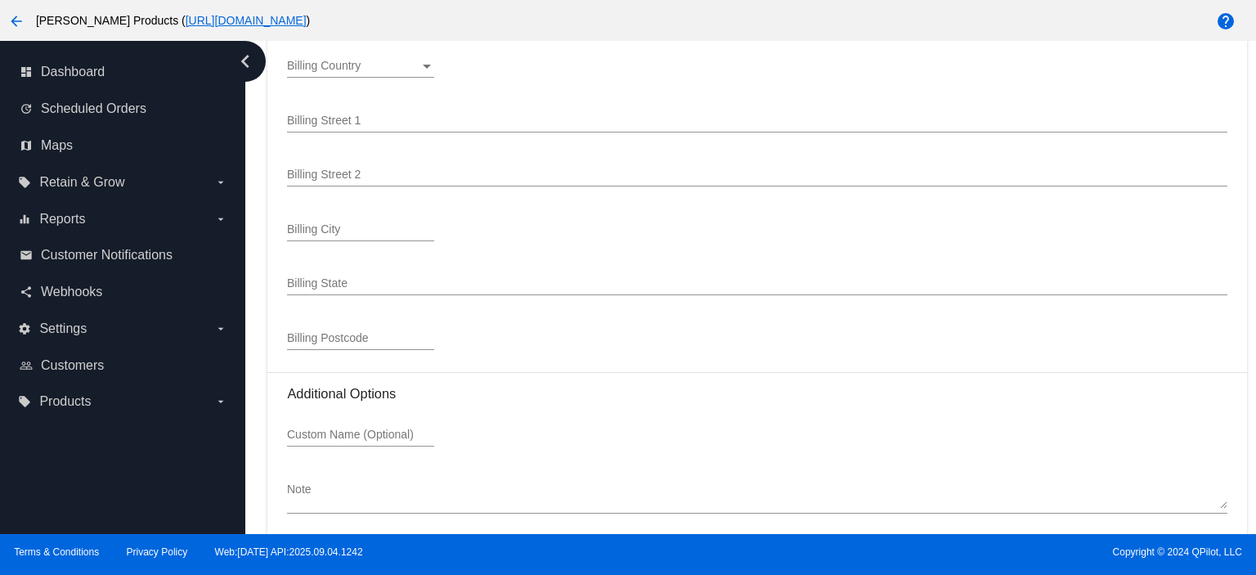
scroll to position [2096, 0]
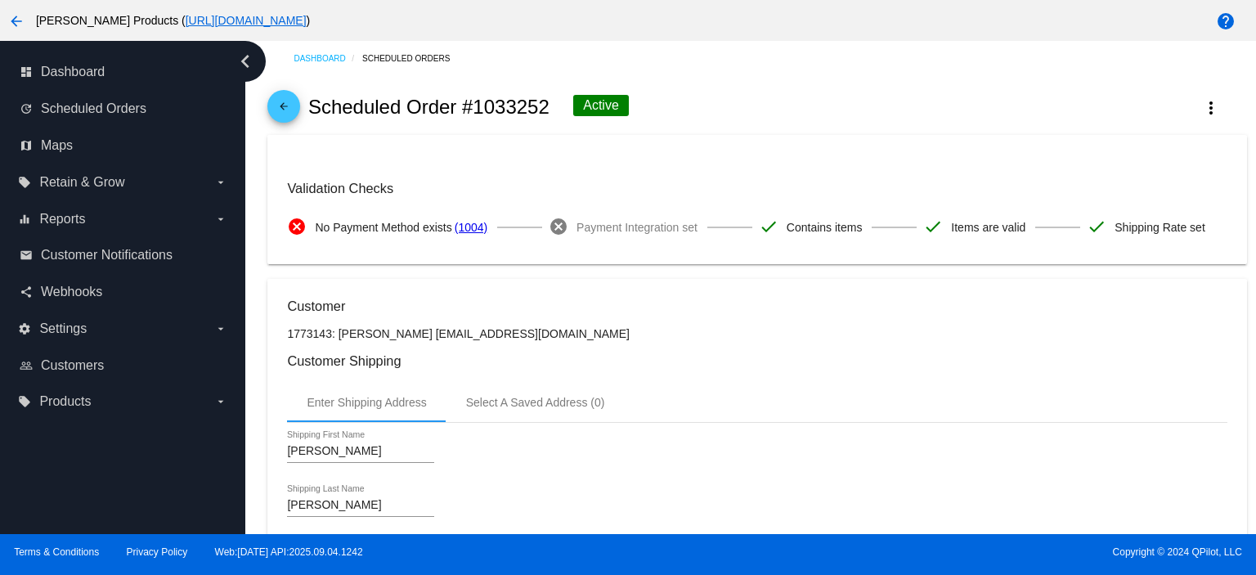
scroll to position [0, 0]
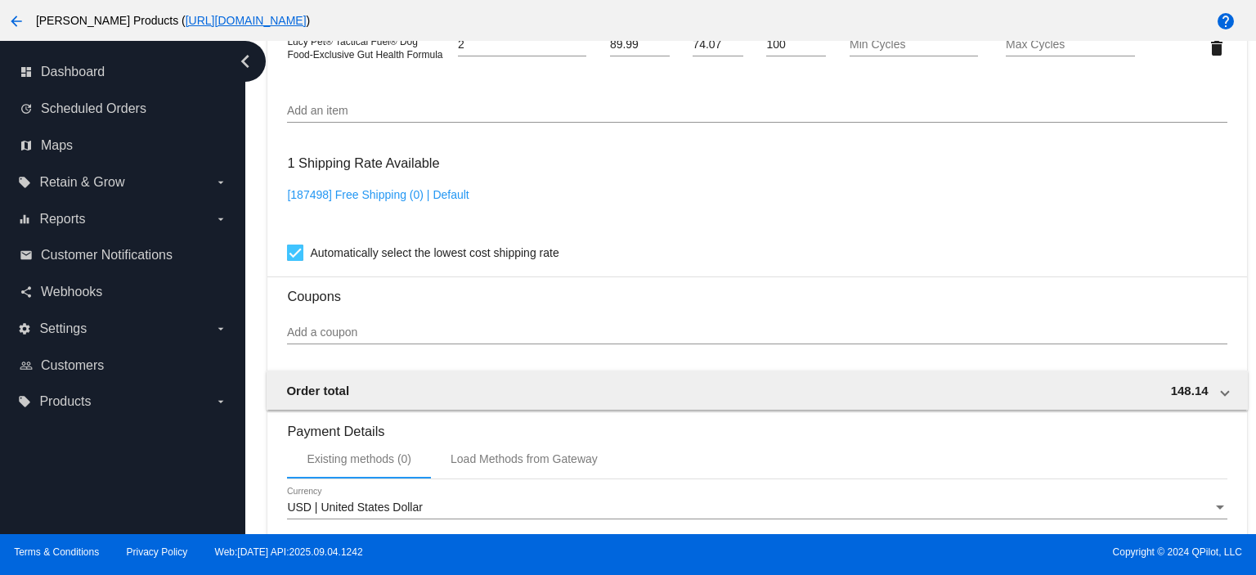
scroll to position [1417, 0]
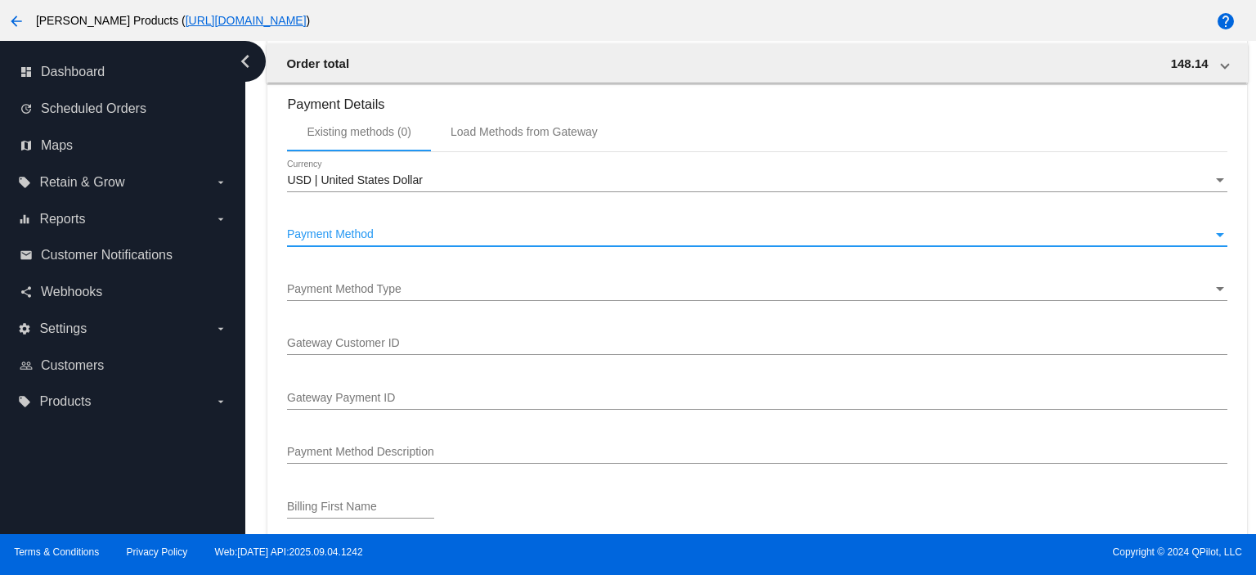
click at [367, 235] on span "Payment Method" at bounding box center [330, 233] width 87 height 13
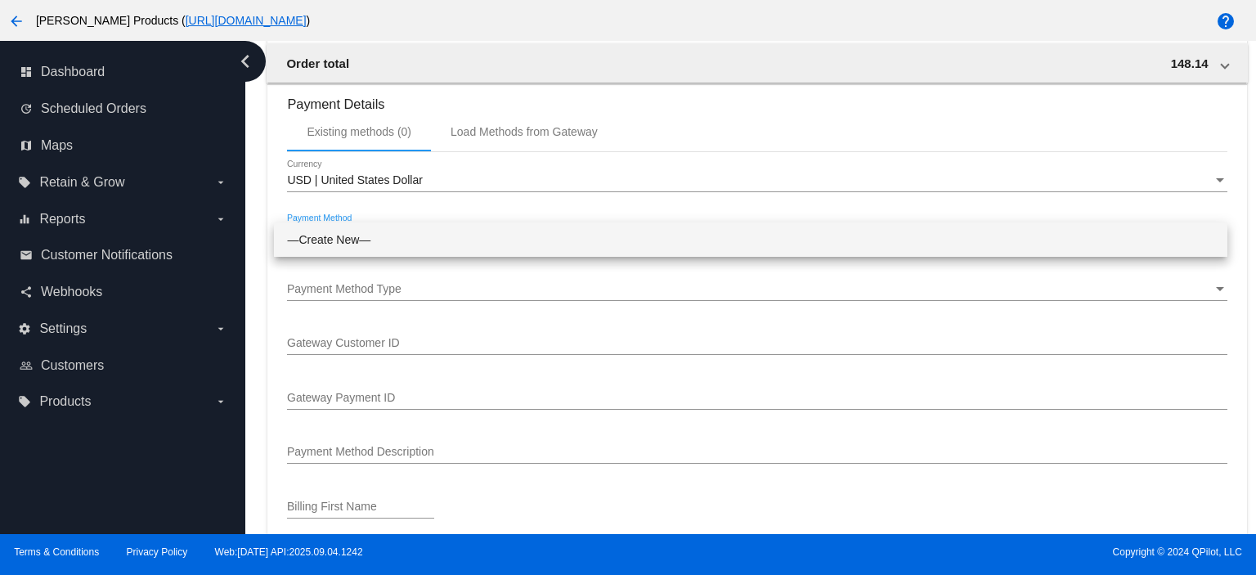
click at [367, 235] on span "—Create New—" at bounding box center [750, 239] width 927 height 34
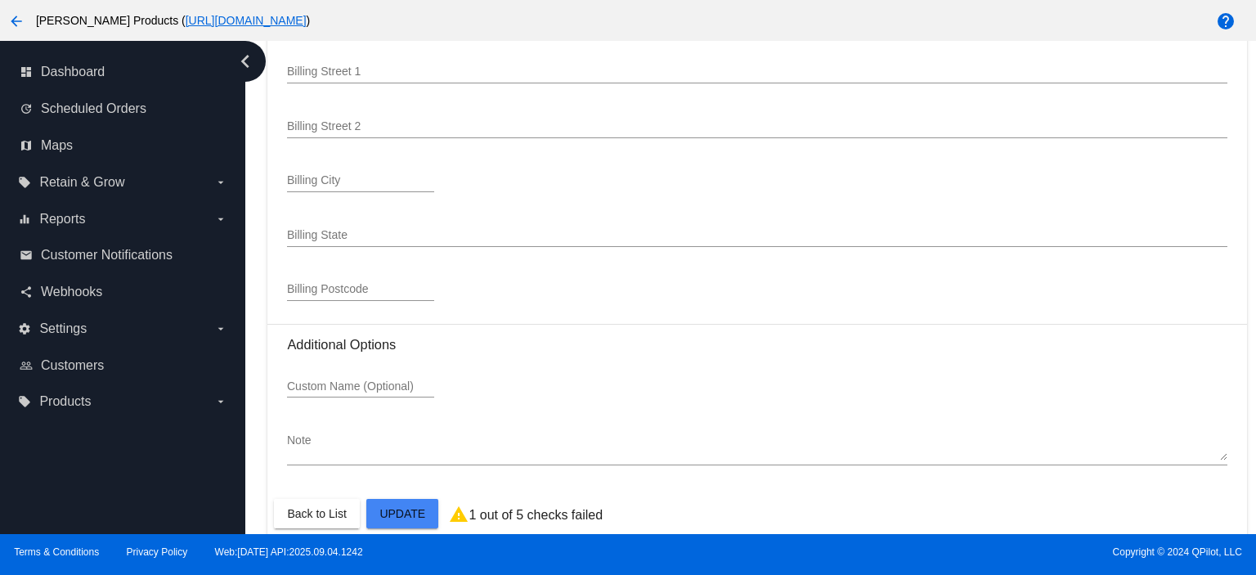
scroll to position [2042, 0]
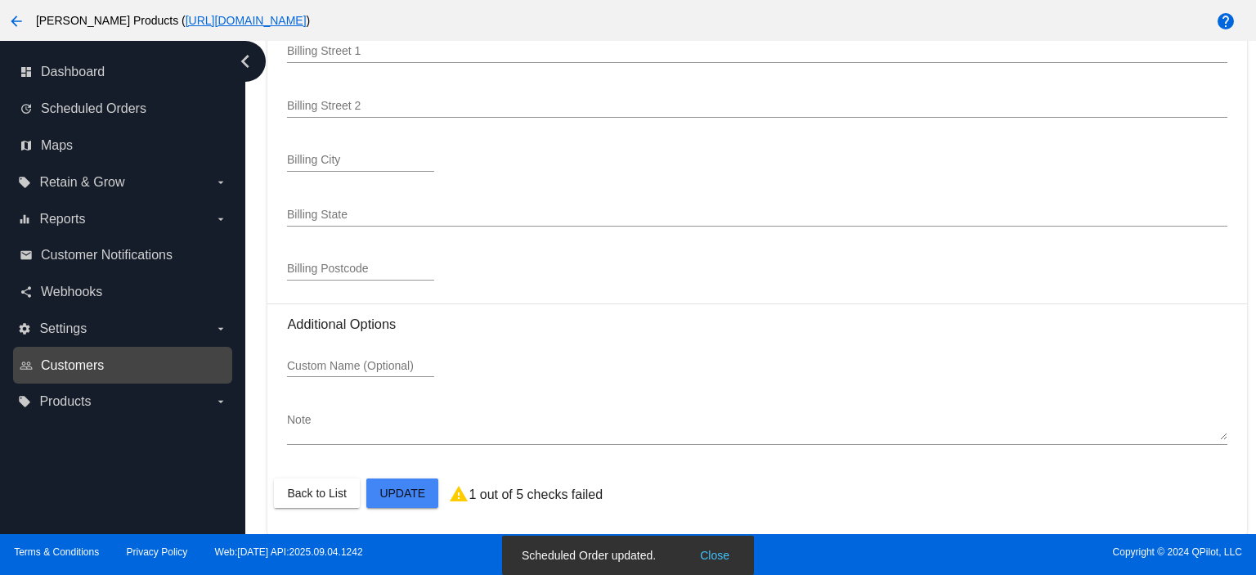
click at [102, 358] on span "Customers" at bounding box center [72, 365] width 63 height 15
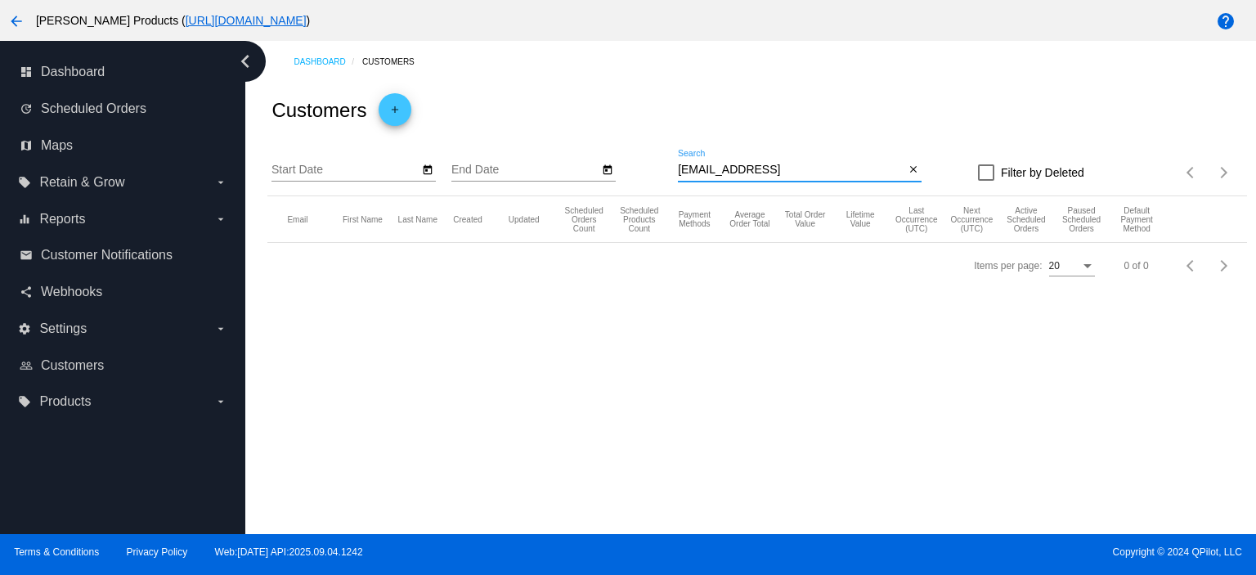
drag, startPoint x: 825, startPoint y: 171, endPoint x: 652, endPoint y: 162, distance: 172.8
click at [652, 162] on div "Start Date End Date littlepawssocal@gmail.con Search close Filter by Deleted It…" at bounding box center [756, 167] width 979 height 58
paste input "[EMAIL_ADDRESS][DOMAIN_NAME]"
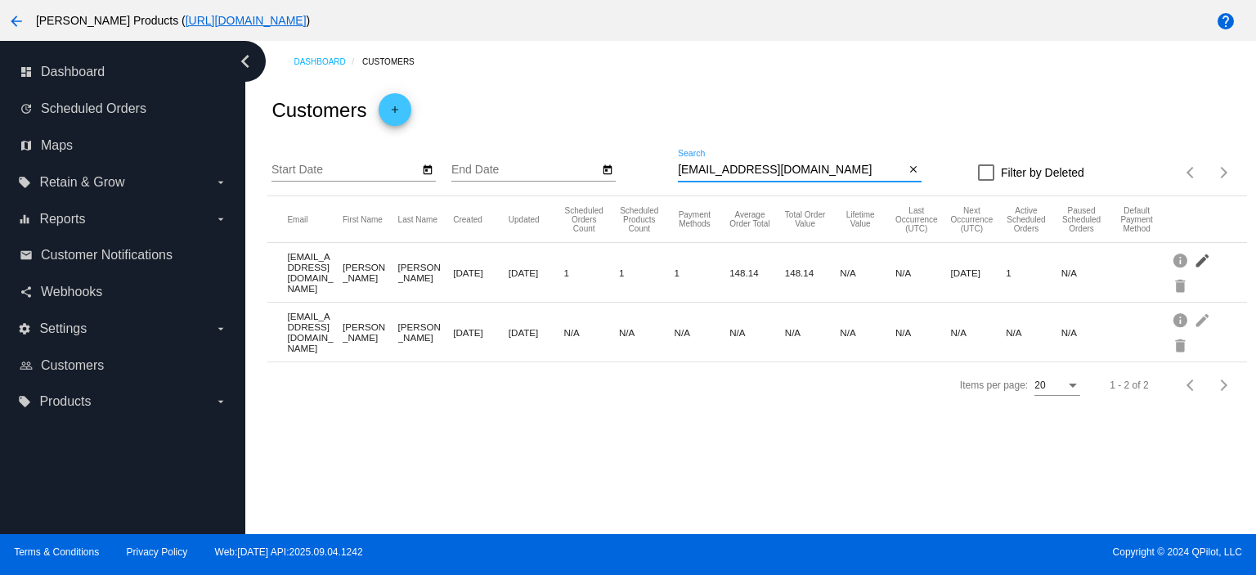
type input "[EMAIL_ADDRESS][DOMAIN_NAME]"
click at [1205, 262] on mat-icon "edit" at bounding box center [1204, 259] width 20 height 25
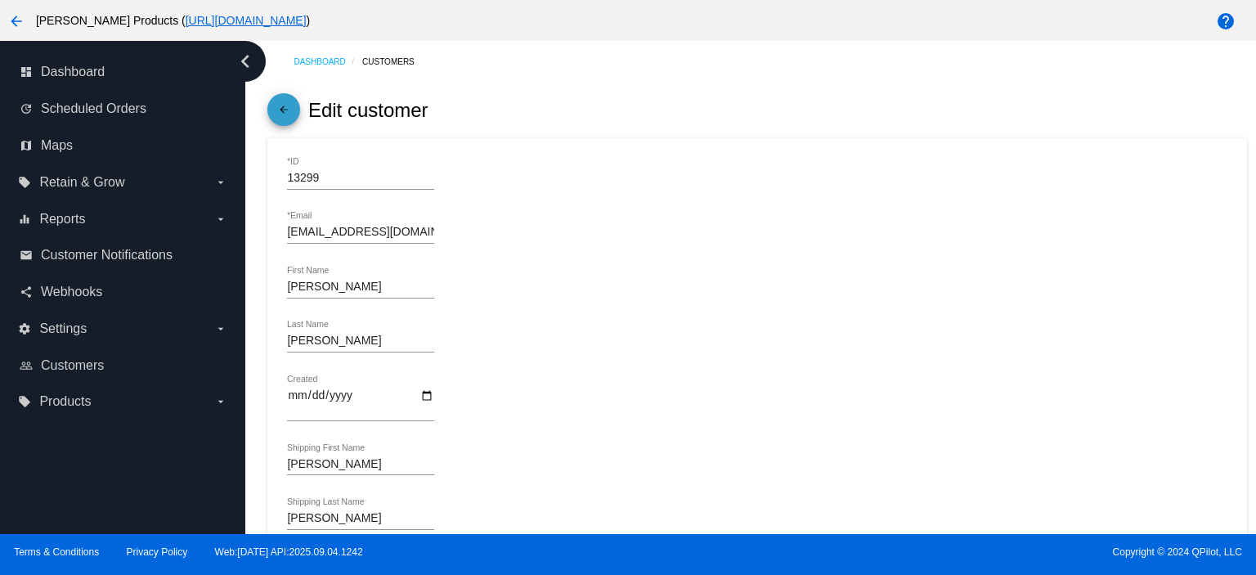
click at [287, 105] on mat-icon "arrow_back" at bounding box center [284, 114] width 20 height 20
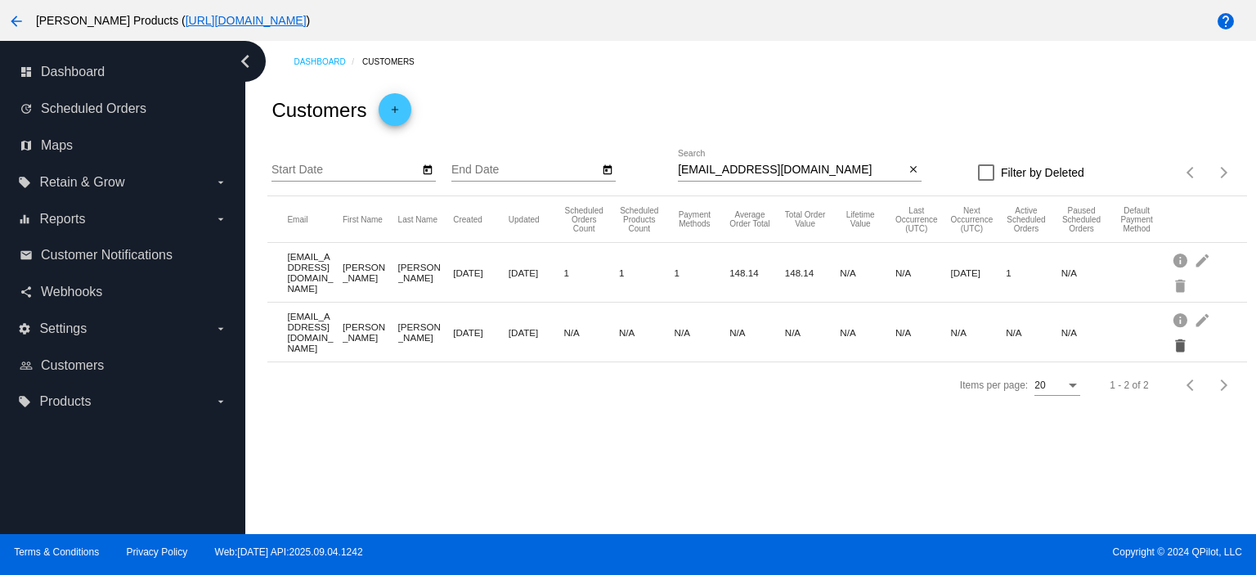
click at [1177, 348] on mat-icon "delete" at bounding box center [1182, 344] width 20 height 25
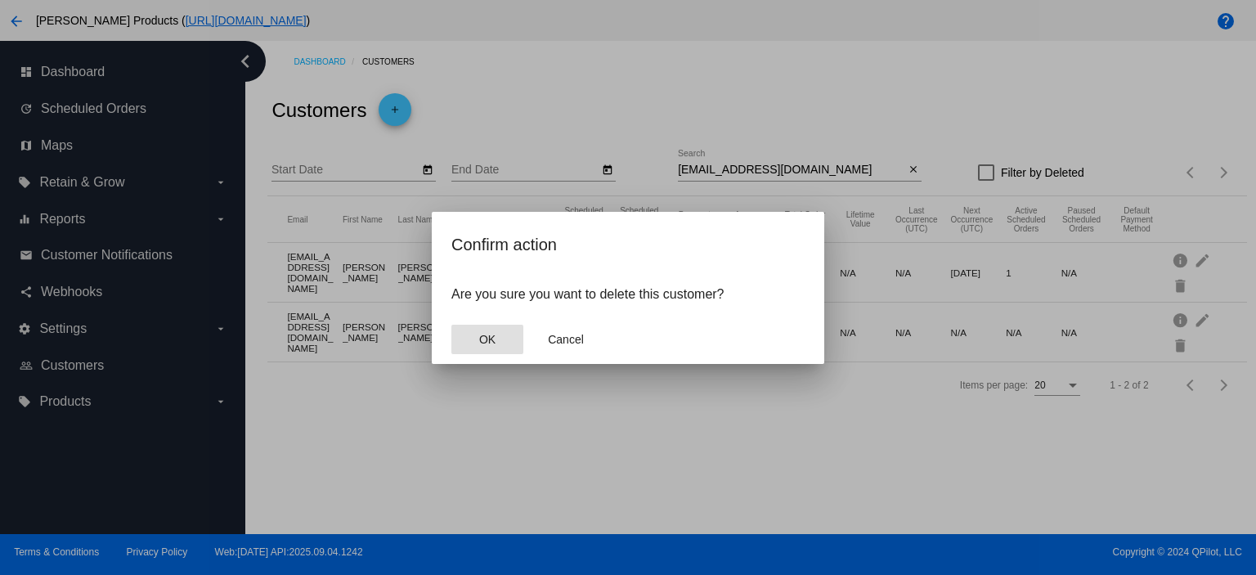
click at [500, 339] on button "OK" at bounding box center [487, 339] width 72 height 29
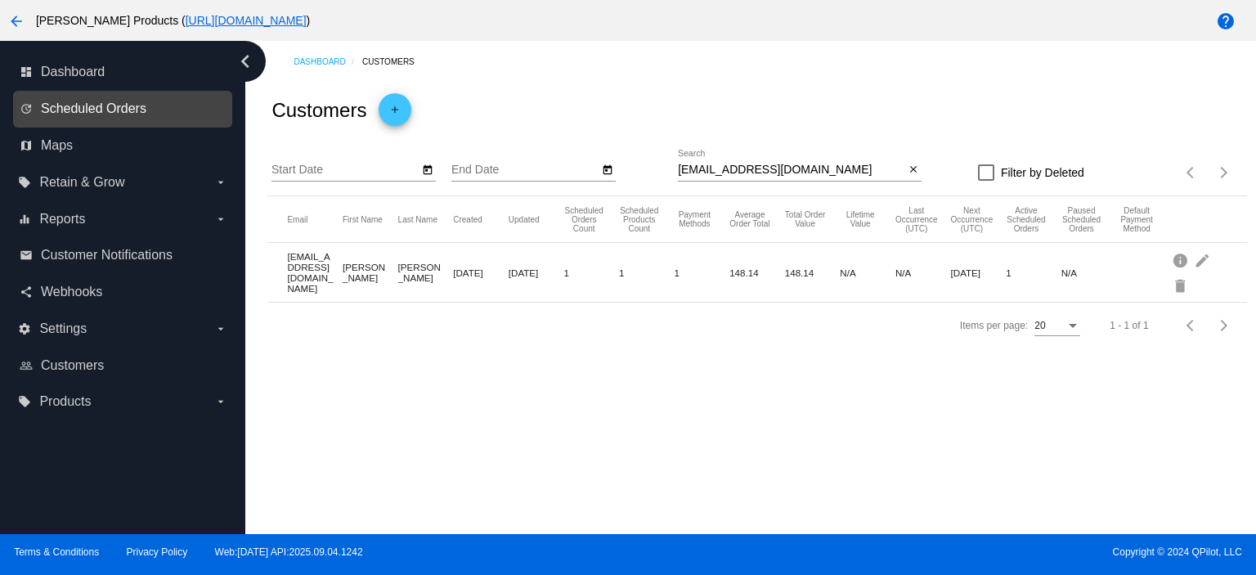
click at [113, 114] on span "Scheduled Orders" at bounding box center [93, 108] width 105 height 15
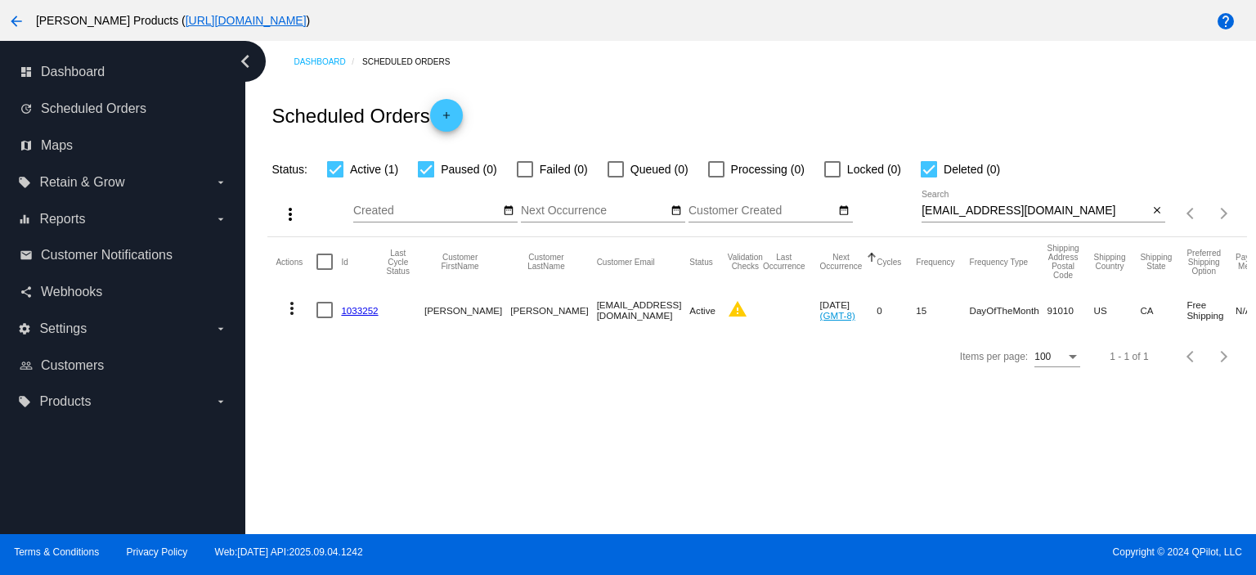
click at [356, 311] on link "1033252" at bounding box center [359, 310] width 37 height 11
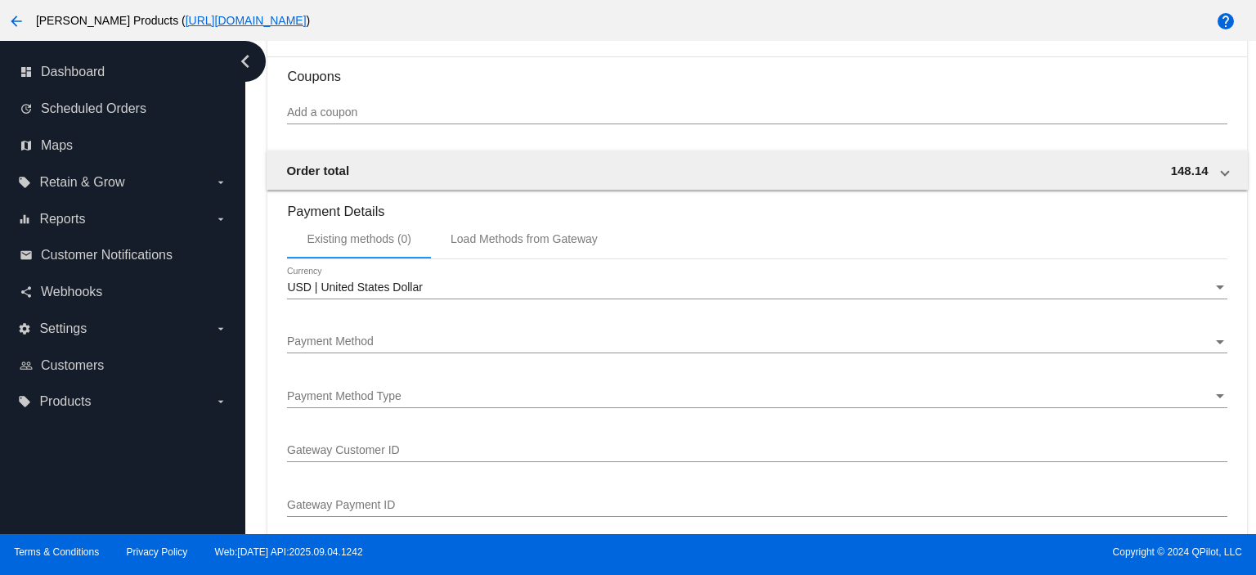
scroll to position [1417, 0]
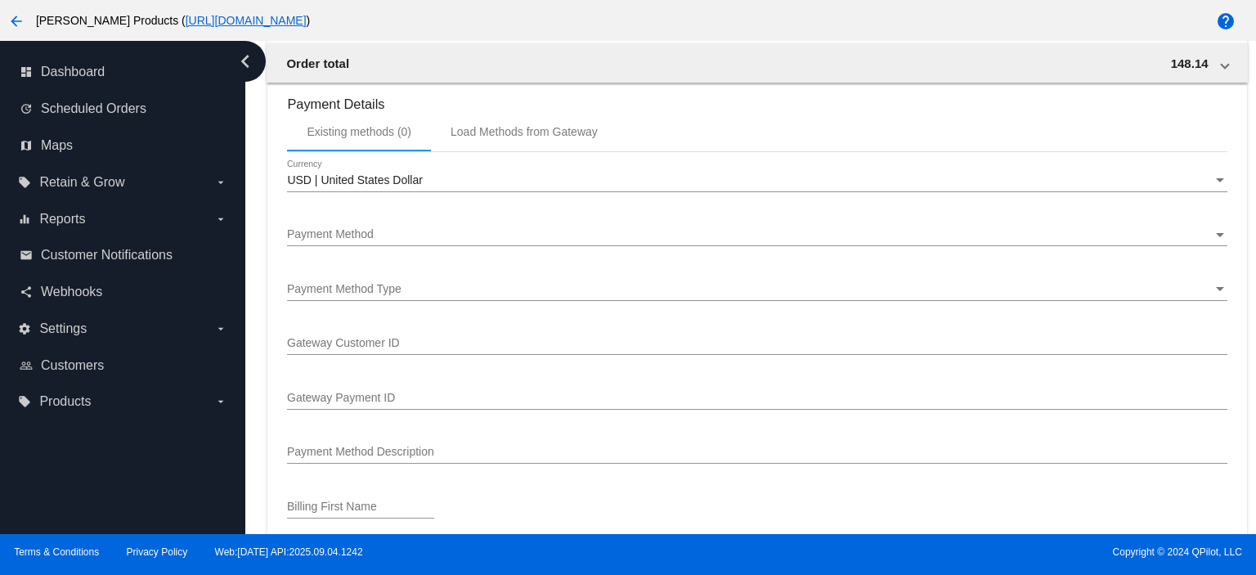
click at [376, 238] on div "Payment Method" at bounding box center [749, 234] width 925 height 13
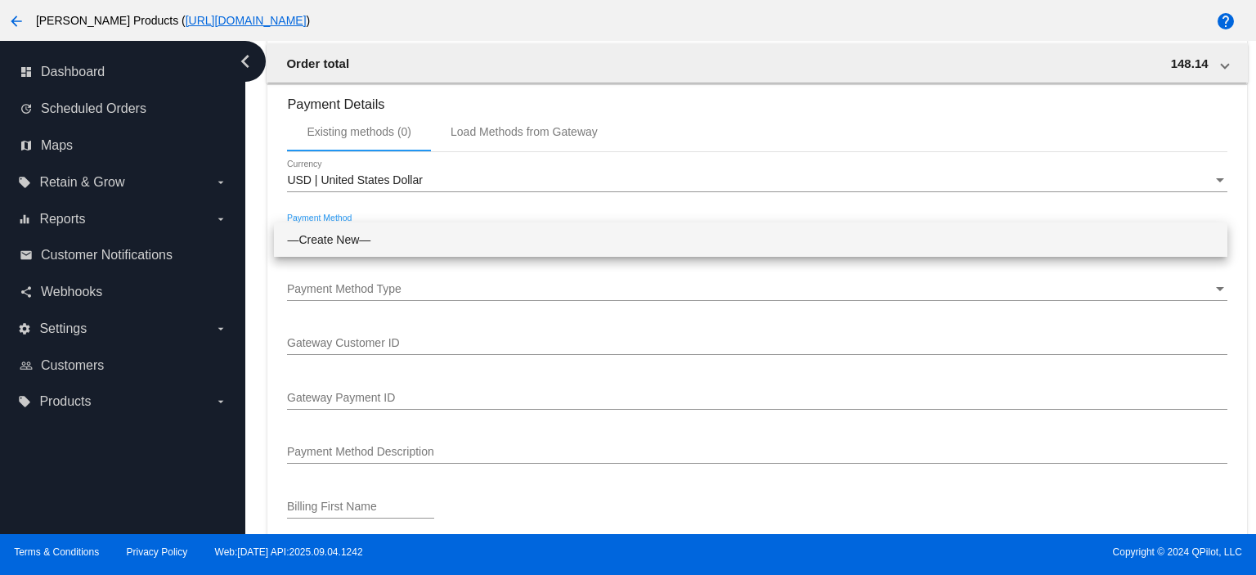
click at [376, 238] on span "—Create New—" at bounding box center [750, 239] width 927 height 34
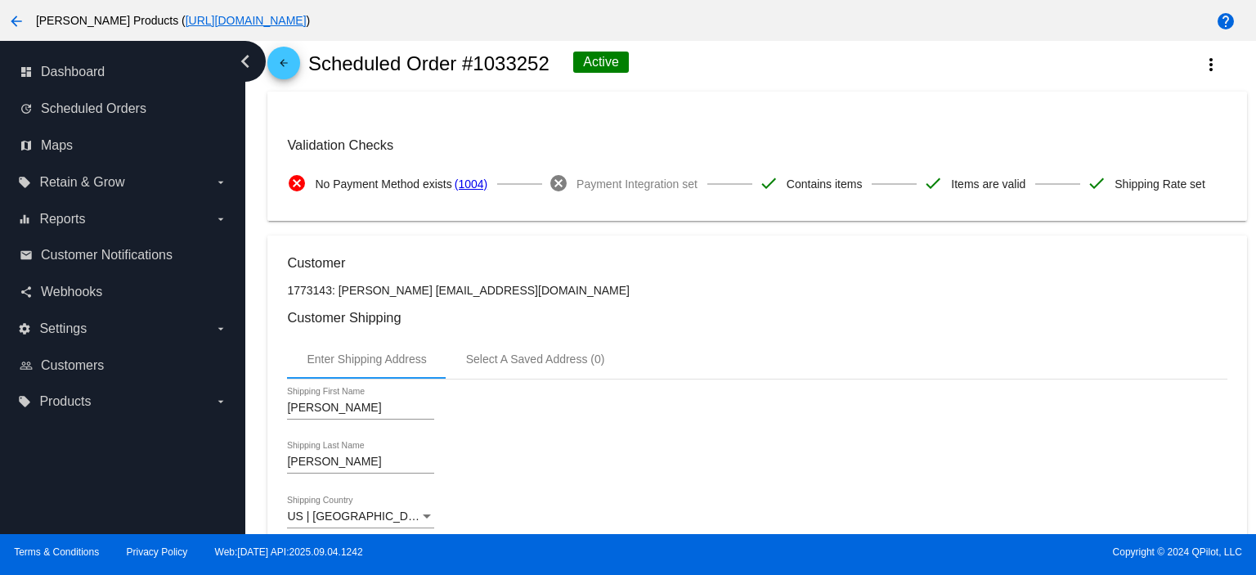
scroll to position [0, 0]
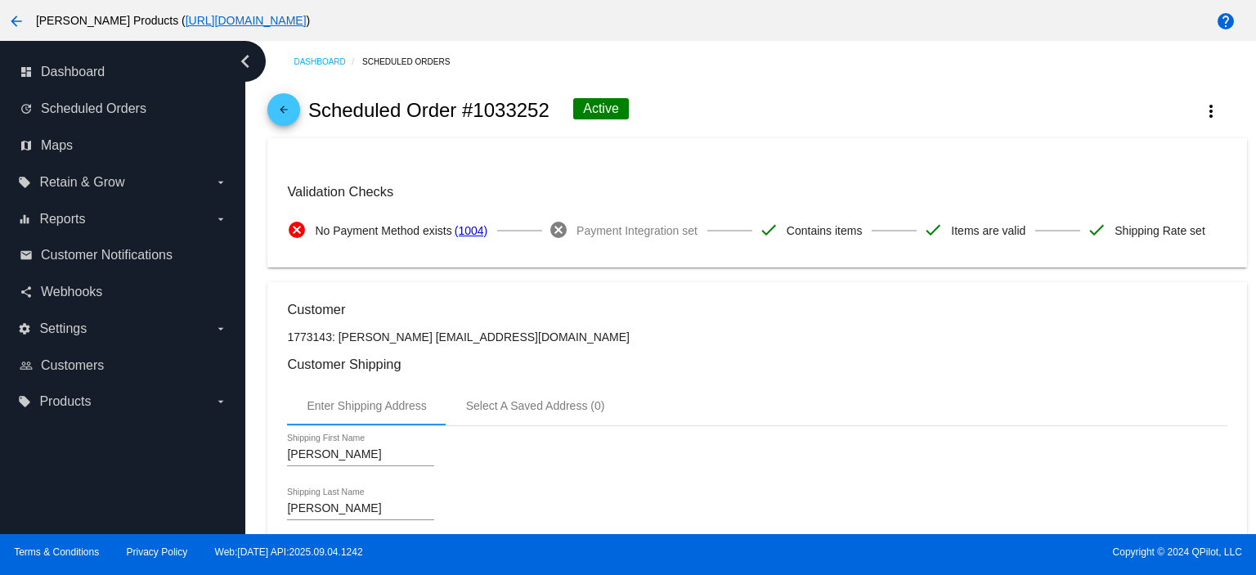
click at [282, 117] on mat-icon "arrow_back" at bounding box center [284, 114] width 20 height 20
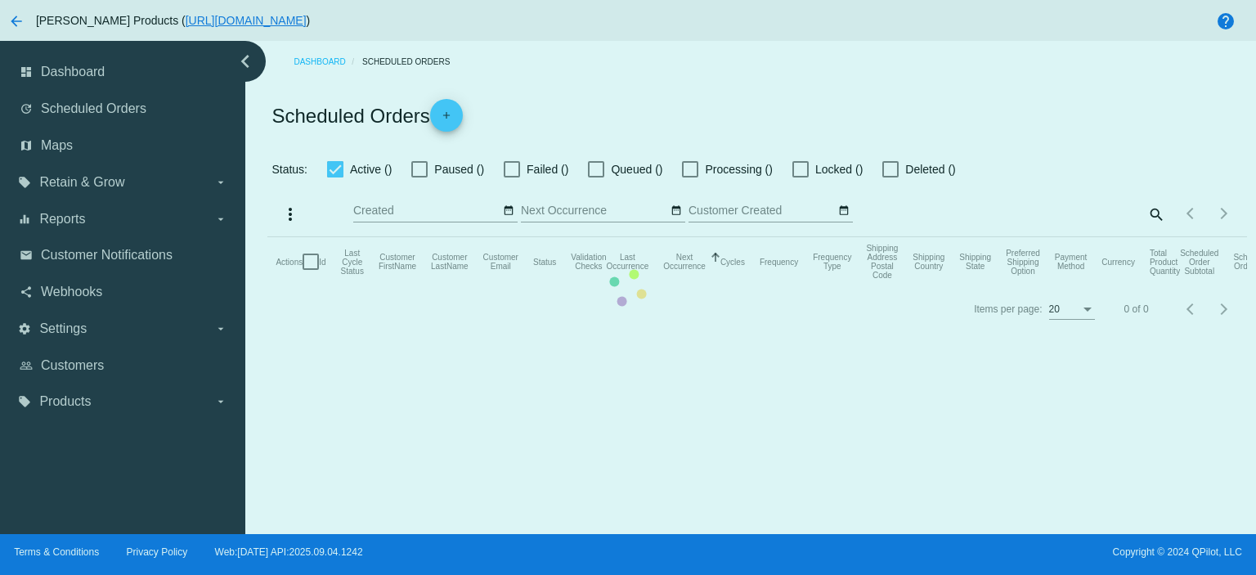
checkbox input "true"
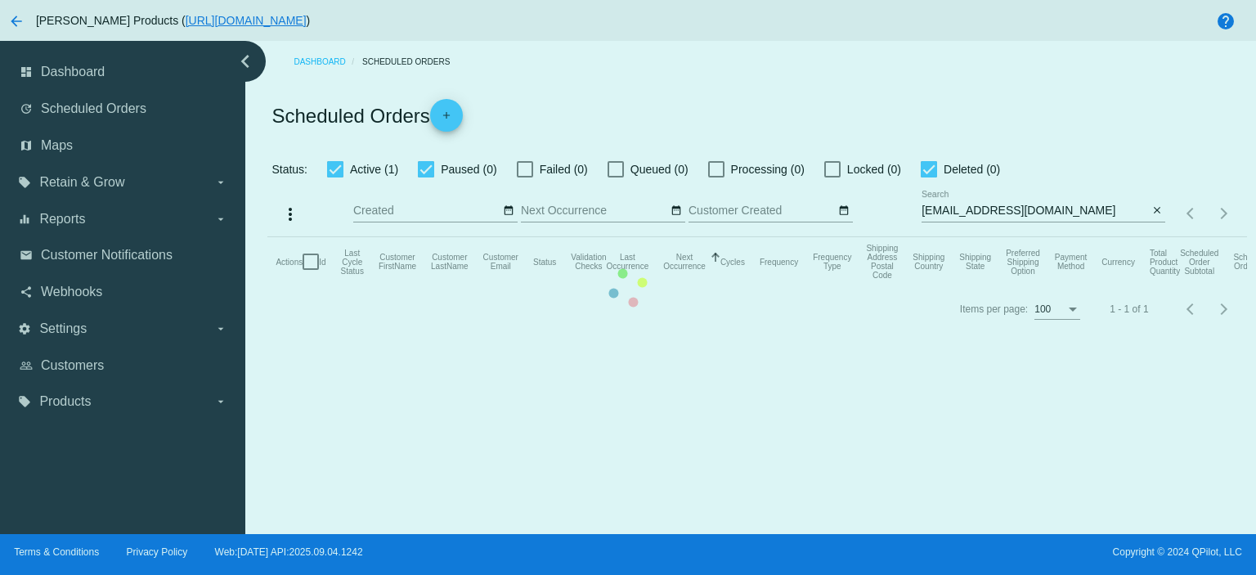
click at [451, 237] on mat-table "Actions Id Last Cycle Status Customer FirstName Customer LastName Customer Emai…" at bounding box center [756, 261] width 979 height 49
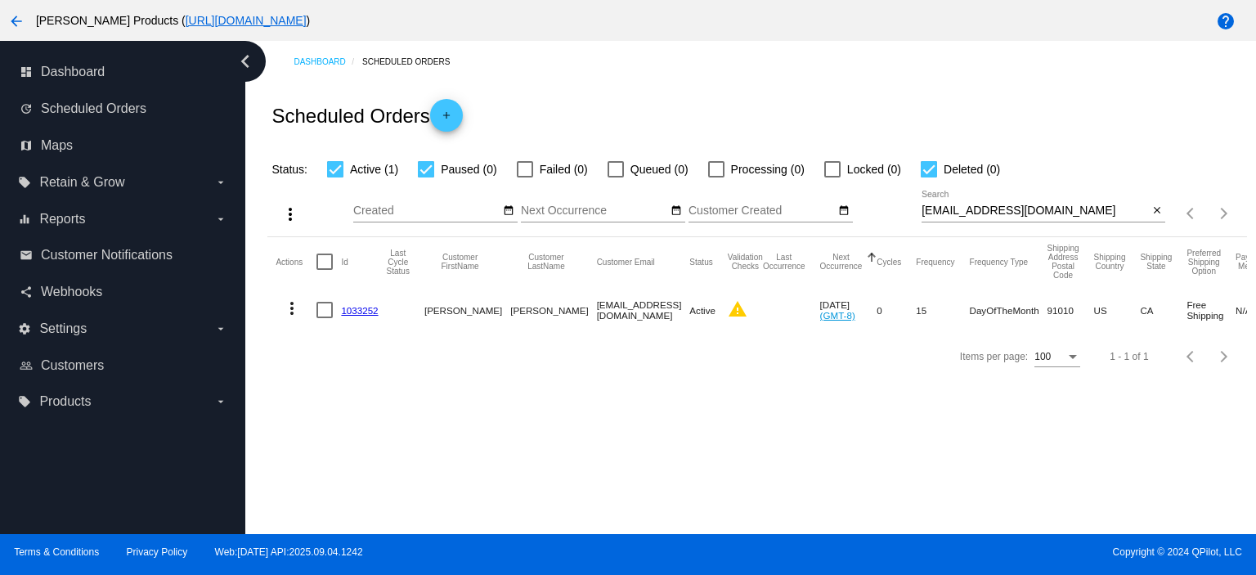
click at [451, 115] on mat-icon "add" at bounding box center [447, 120] width 20 height 20
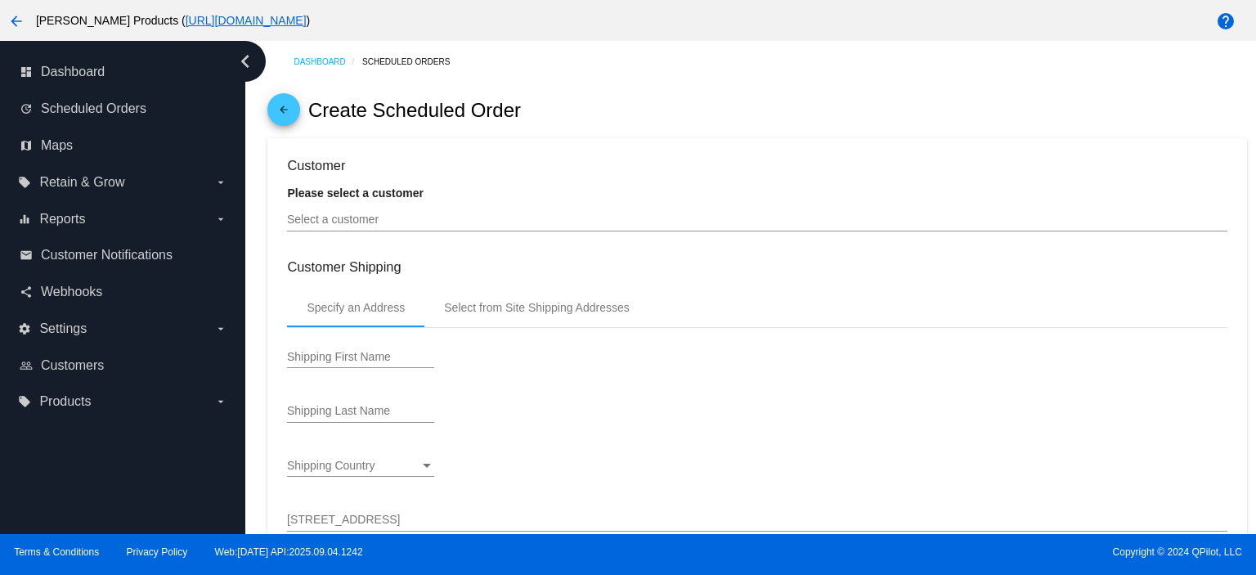
type input "[DATE]"
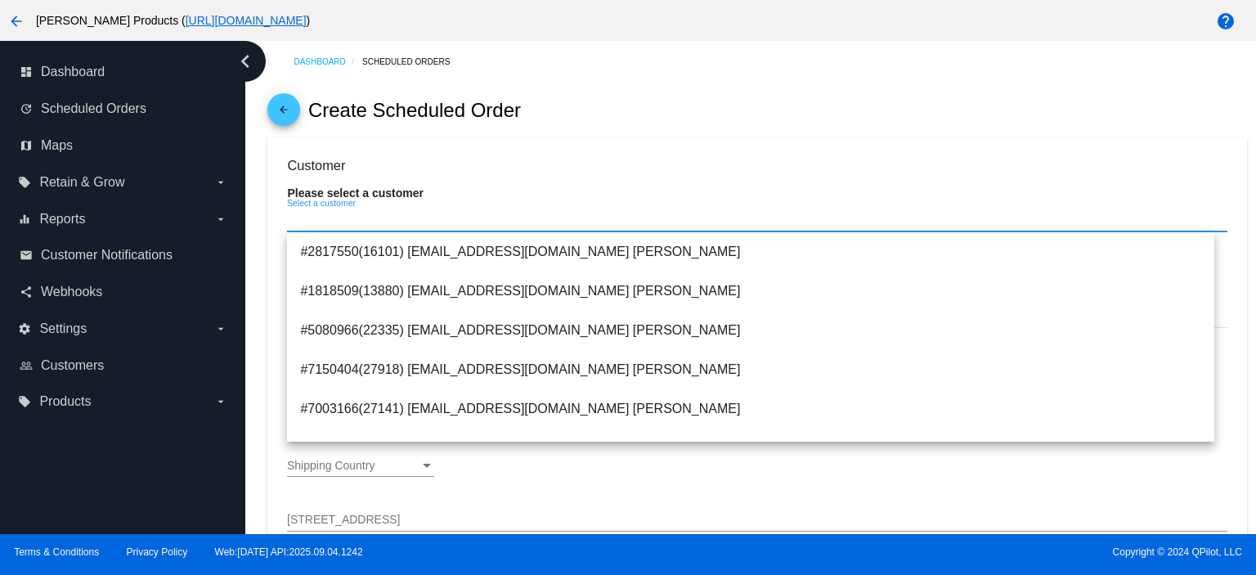
paste input "[EMAIL_ADDRESS][DOMAIN_NAME]"
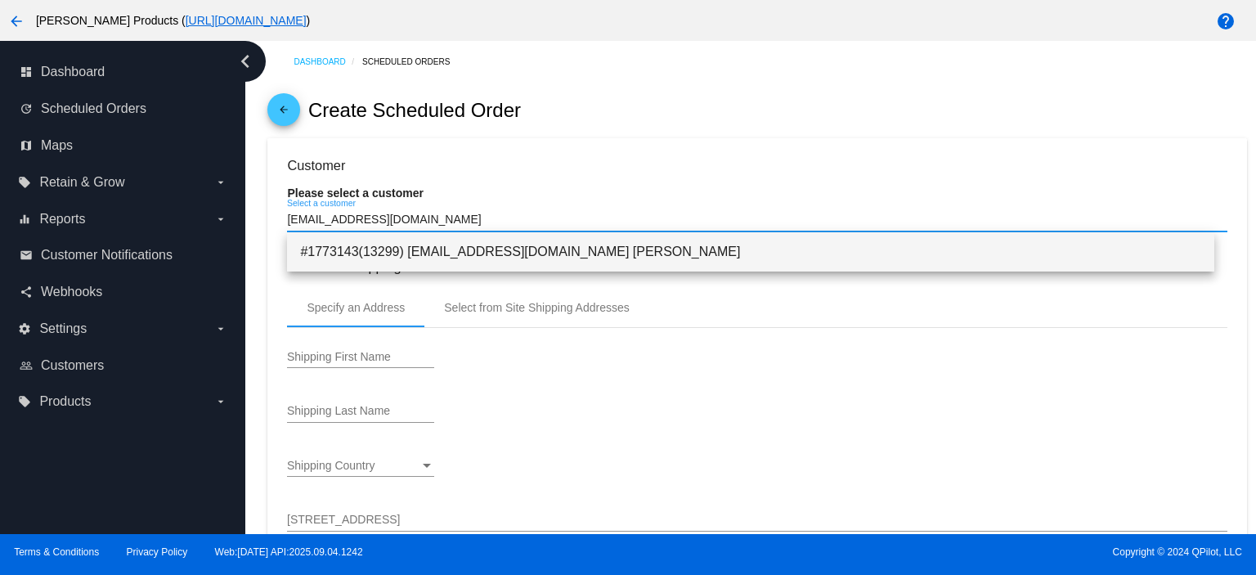
type input "[EMAIL_ADDRESS][DOMAIN_NAME]"
click at [570, 258] on span "#1773143(13299) [EMAIL_ADDRESS][DOMAIN_NAME] [PERSON_NAME]" at bounding box center [750, 251] width 901 height 39
type input "[PERSON_NAME]"
type input "[STREET_ADDRESS]"
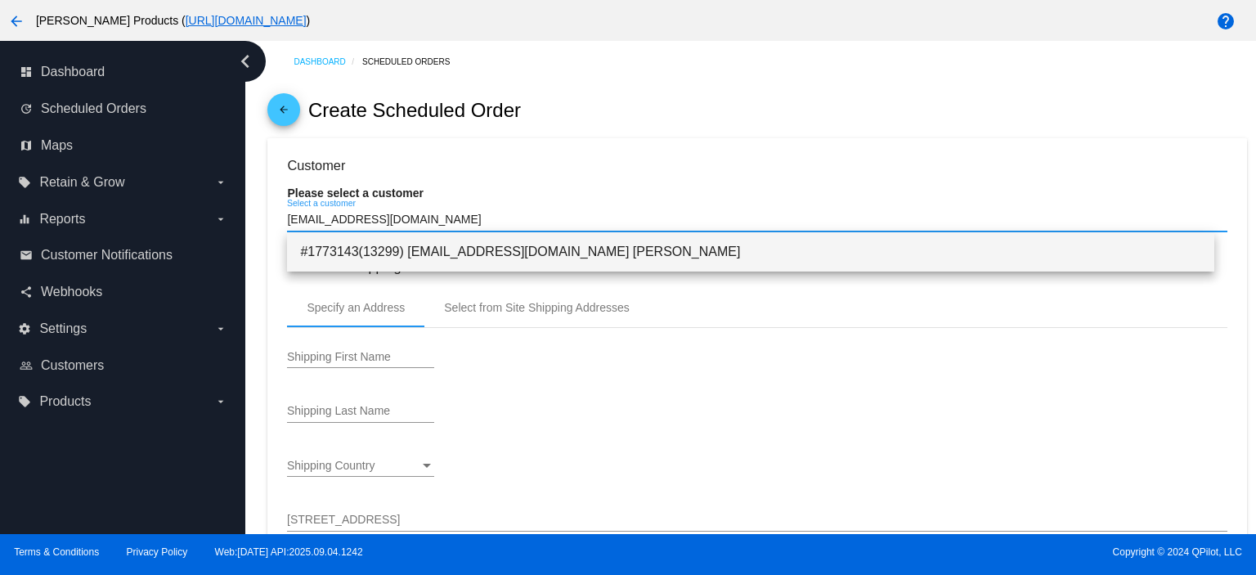
type input "[PERSON_NAME]"
type input "91010"
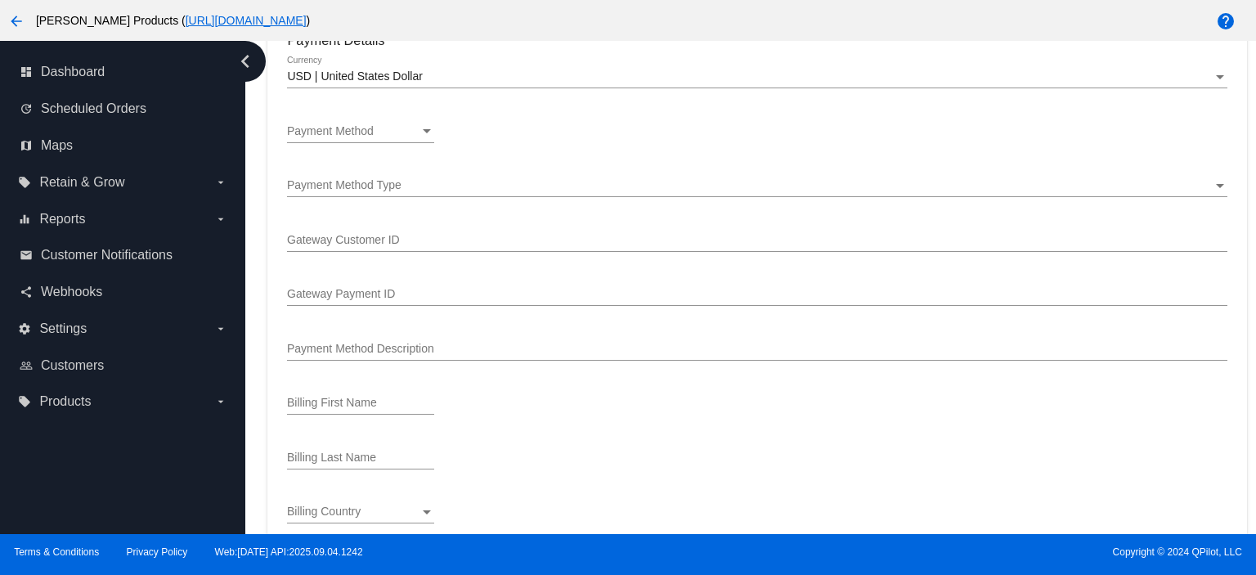
scroll to position [1090, 0]
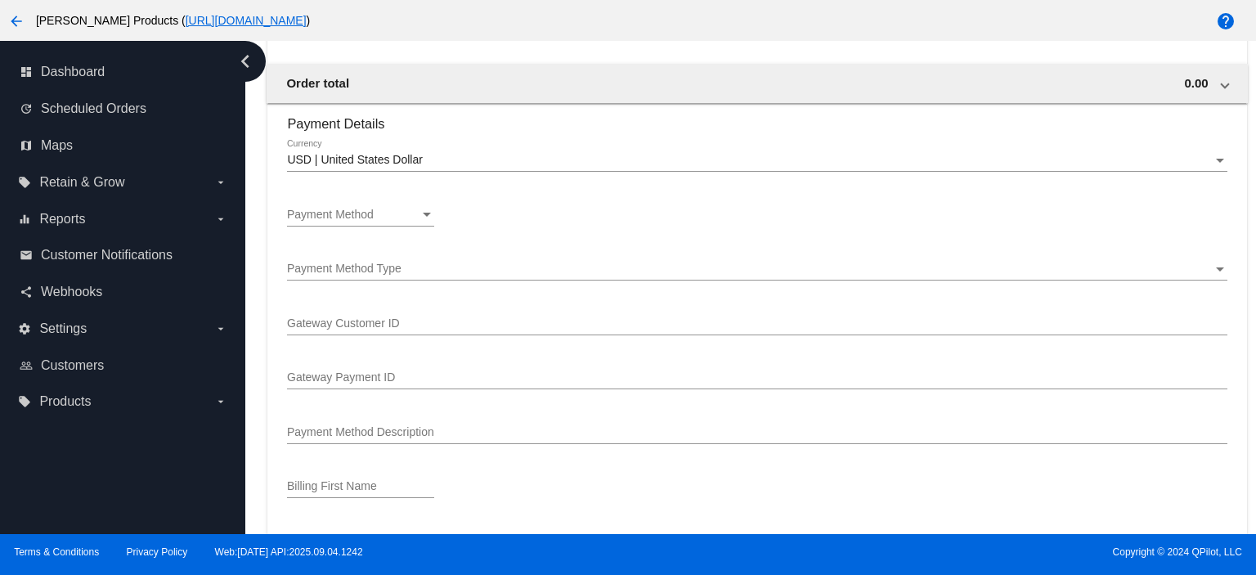
click at [386, 232] on div "Payment Method Payment Method" at bounding box center [360, 218] width 147 height 47
click at [382, 210] on div "Payment Method Payment Method" at bounding box center [360, 211] width 147 height 32
click at [382, 210] on span "—Create New—" at bounding box center [360, 217] width 147 height 34
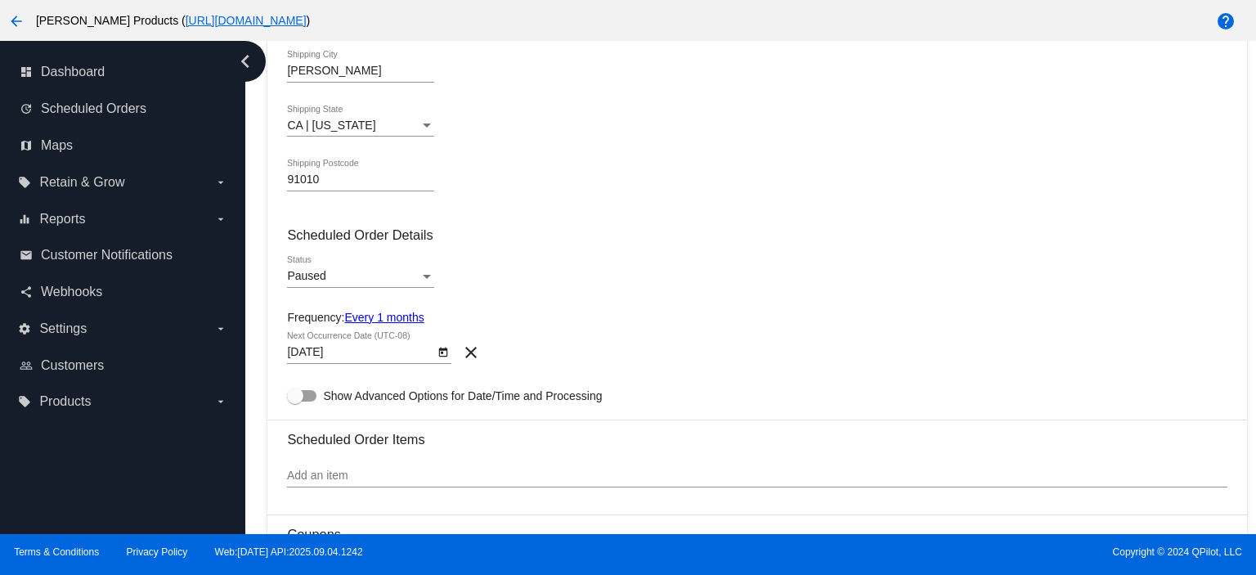
scroll to position [0, 0]
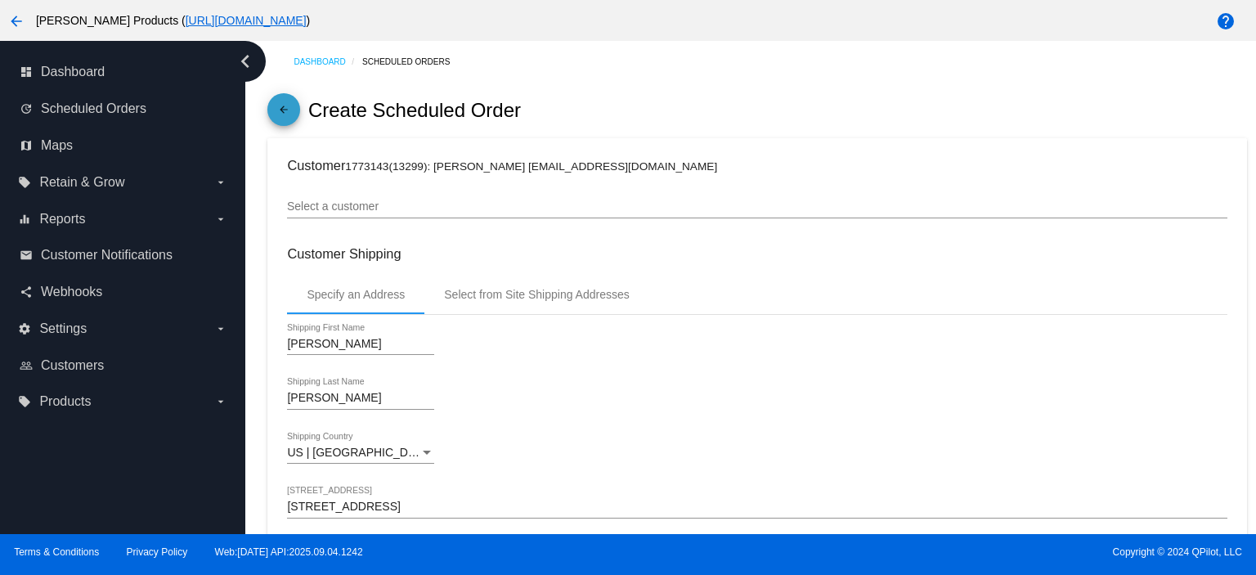
click at [289, 106] on mat-icon "arrow_back" at bounding box center [284, 114] width 20 height 20
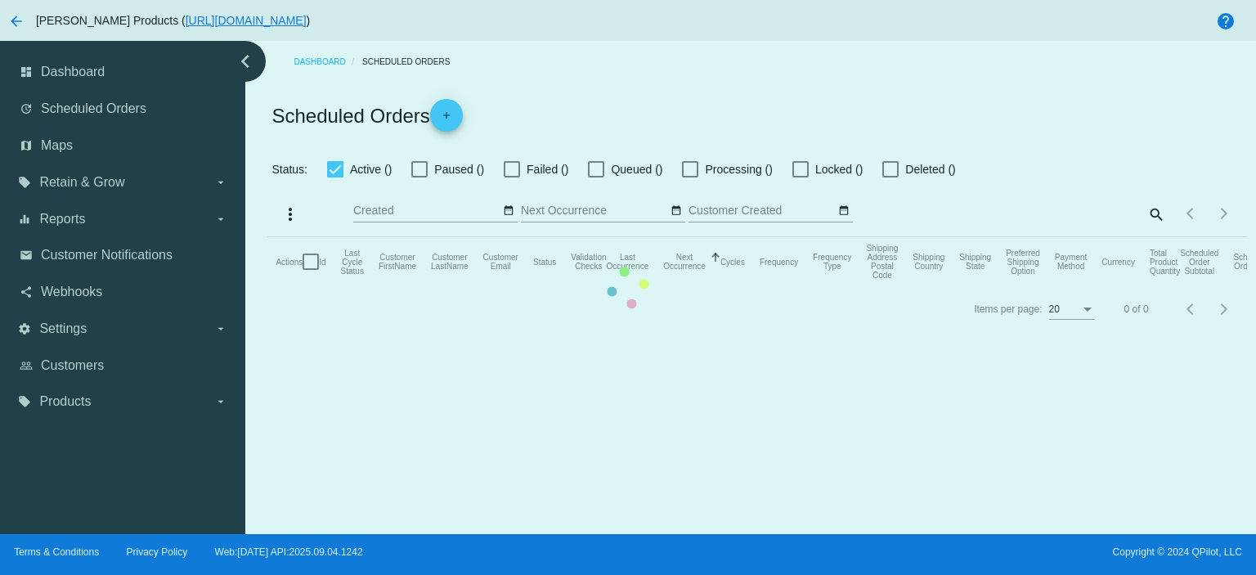
checkbox input "true"
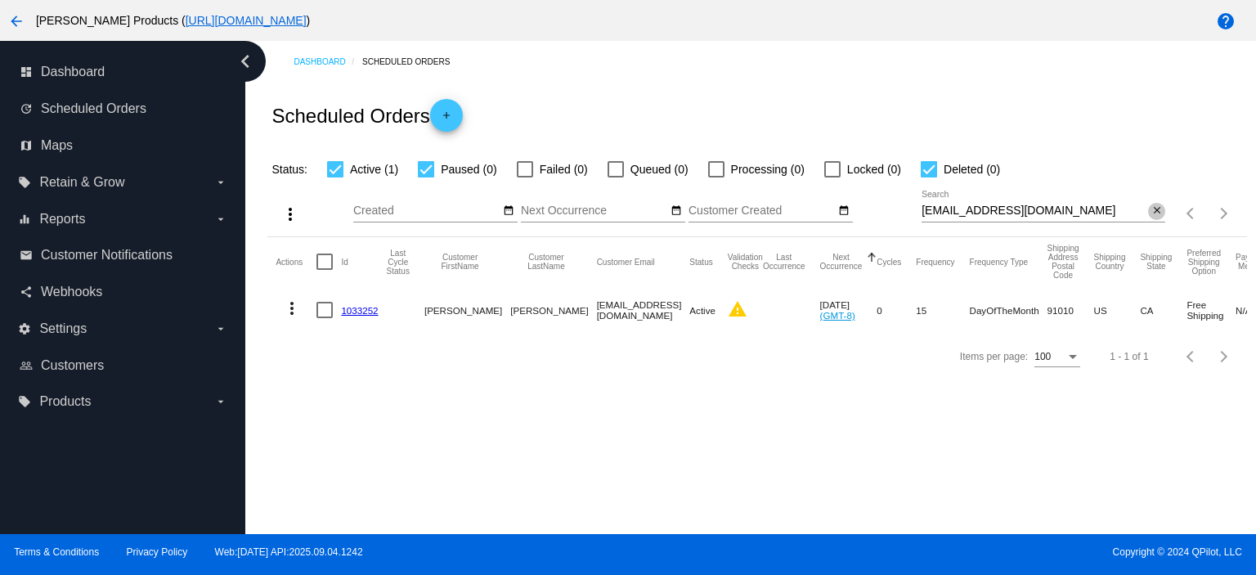
click at [1158, 207] on mat-icon "close" at bounding box center [1156, 210] width 11 height 13
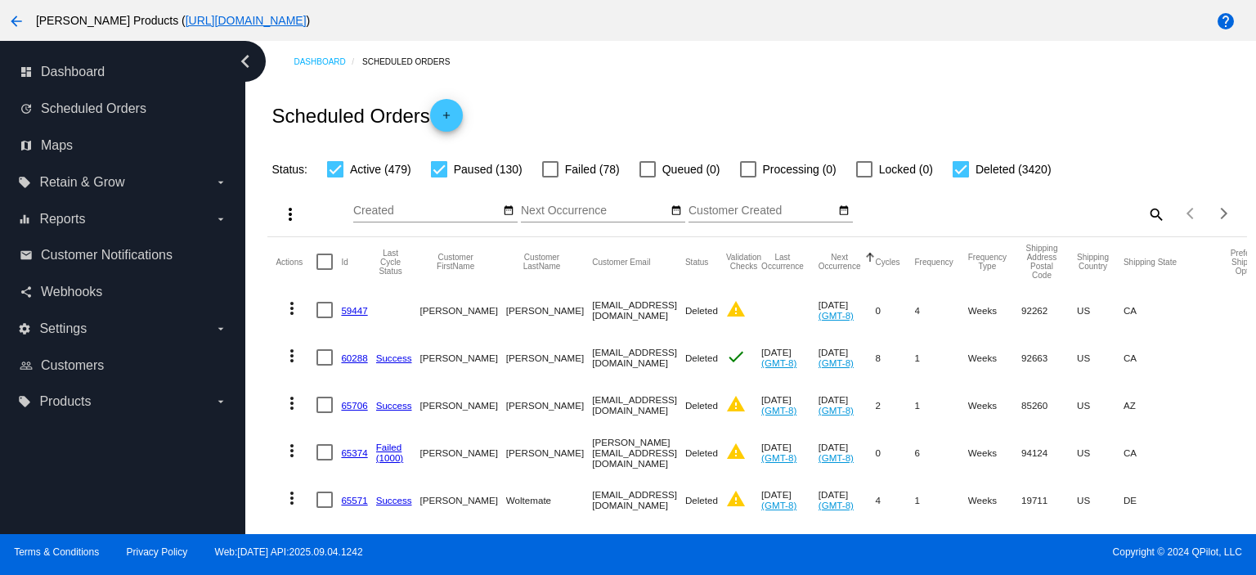
click at [442, 162] on div at bounding box center [439, 169] width 16 height 16
click at [439, 177] on input "Paused (130)" at bounding box center [438, 177] width 1 height 1
checkbox input "false"
click at [1146, 214] on mat-icon "search" at bounding box center [1156, 213] width 20 height 25
click at [938, 211] on input "Search" at bounding box center [1044, 210] width 244 height 13
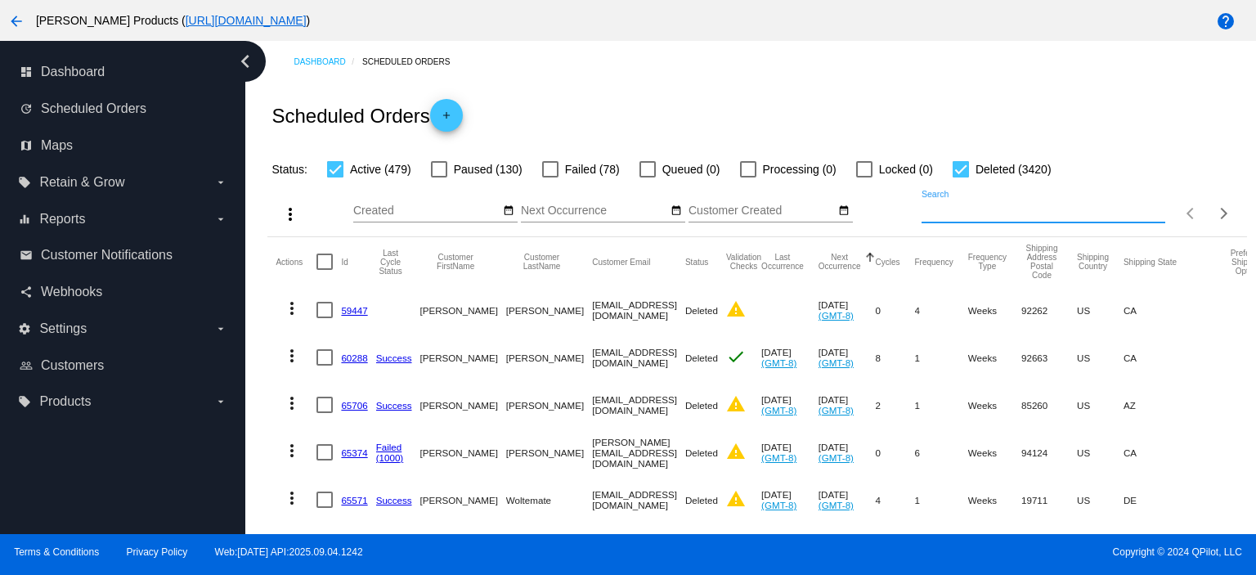
paste input "[EMAIL_ADDRESS][DOMAIN_NAME]"
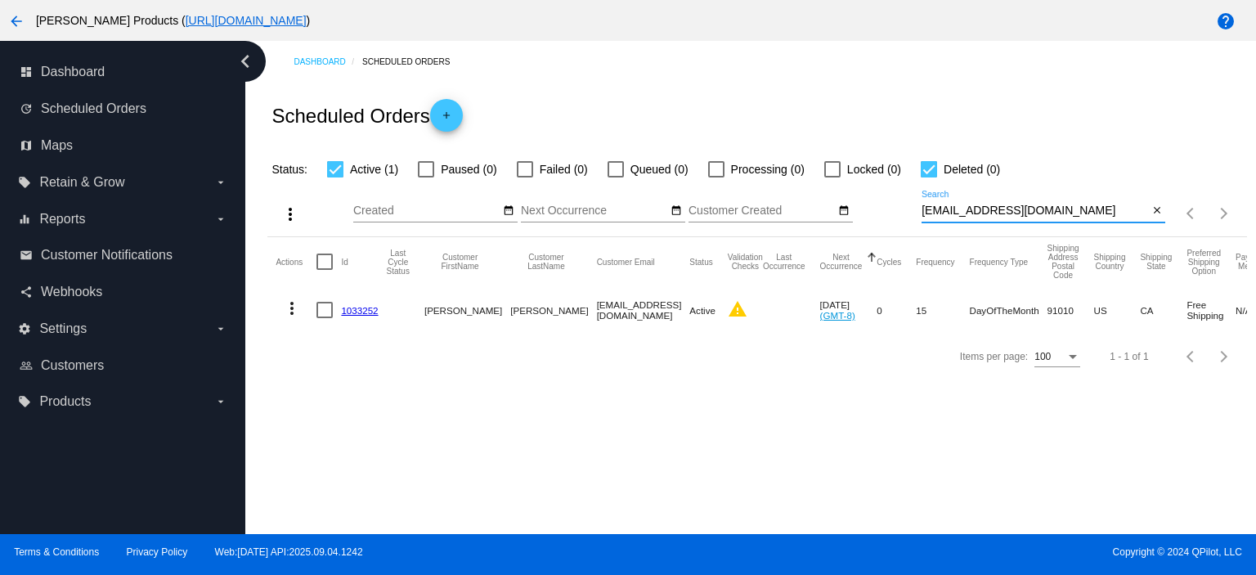
type input "[EMAIL_ADDRESS][DOMAIN_NAME]"
click at [353, 310] on link "1033252" at bounding box center [359, 310] width 37 height 11
